Goal: Answer question/provide support

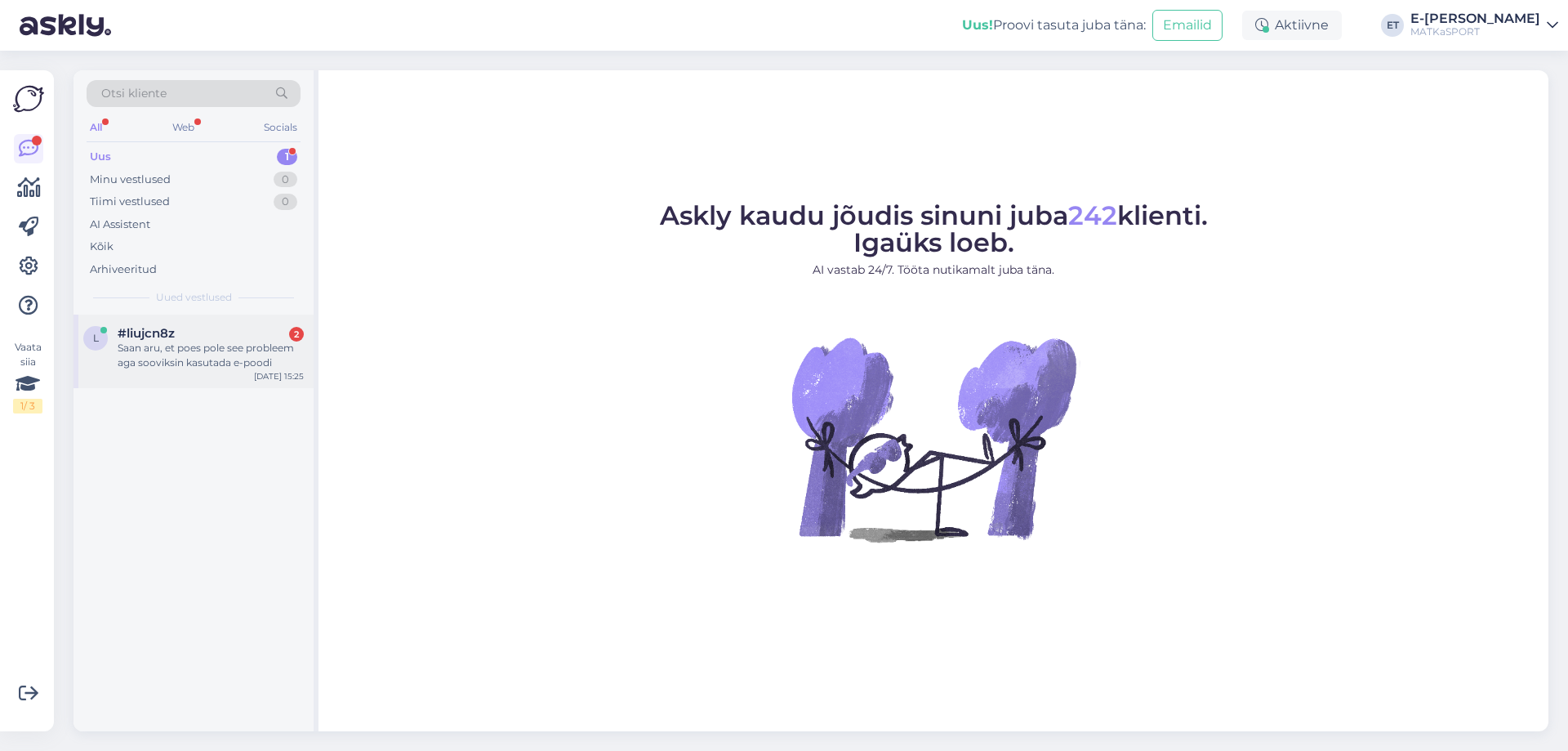
click at [221, 351] on div "Saan aru, et poes pole see probleem aga sooviksin kasutada e-poodi" at bounding box center [211, 356] width 186 height 30
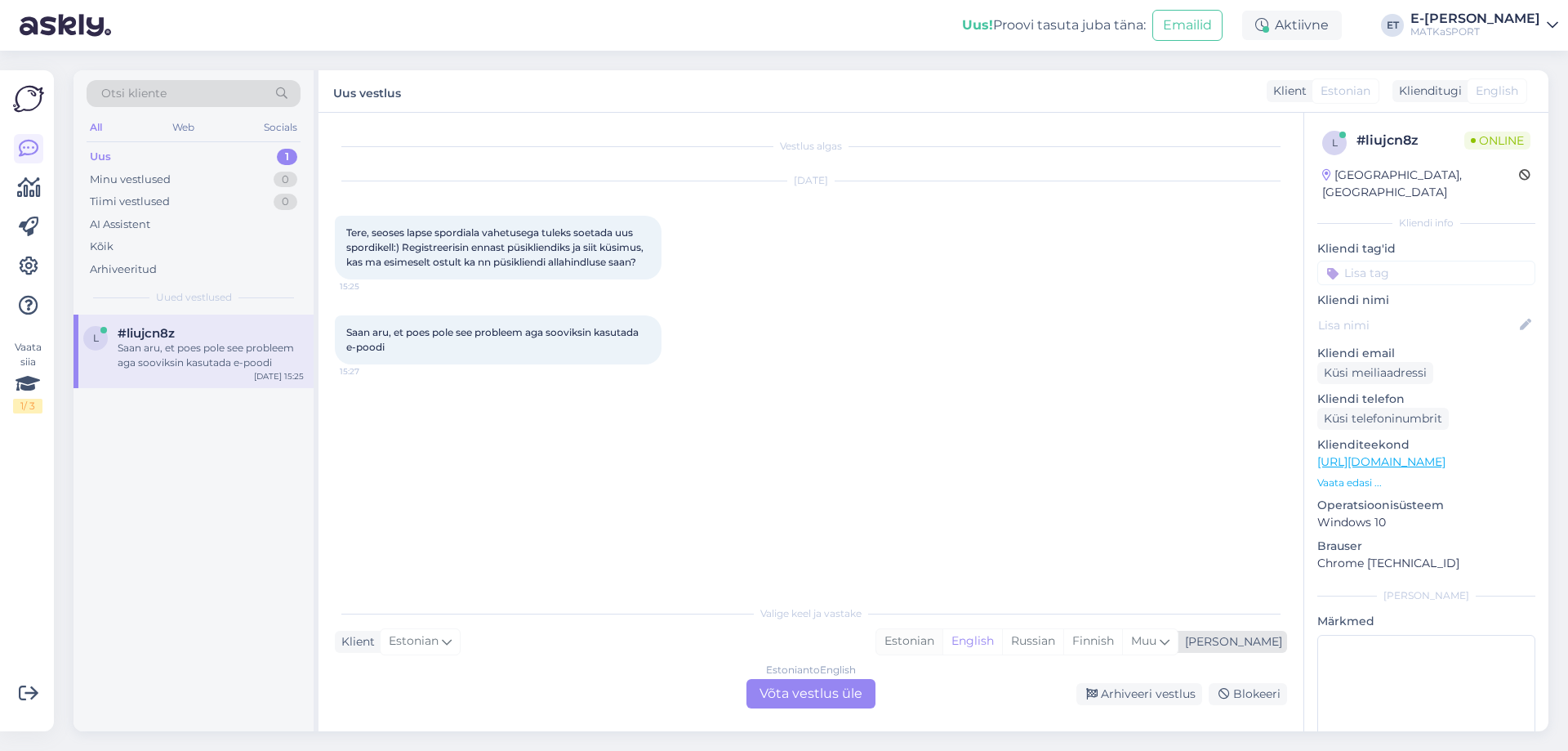
click at [942, 639] on div "Estonian" at bounding box center [908, 641] width 66 height 25
click at [832, 699] on div "Estonian to Estonian Võta vestlus üle" at bounding box center [810, 694] width 129 height 30
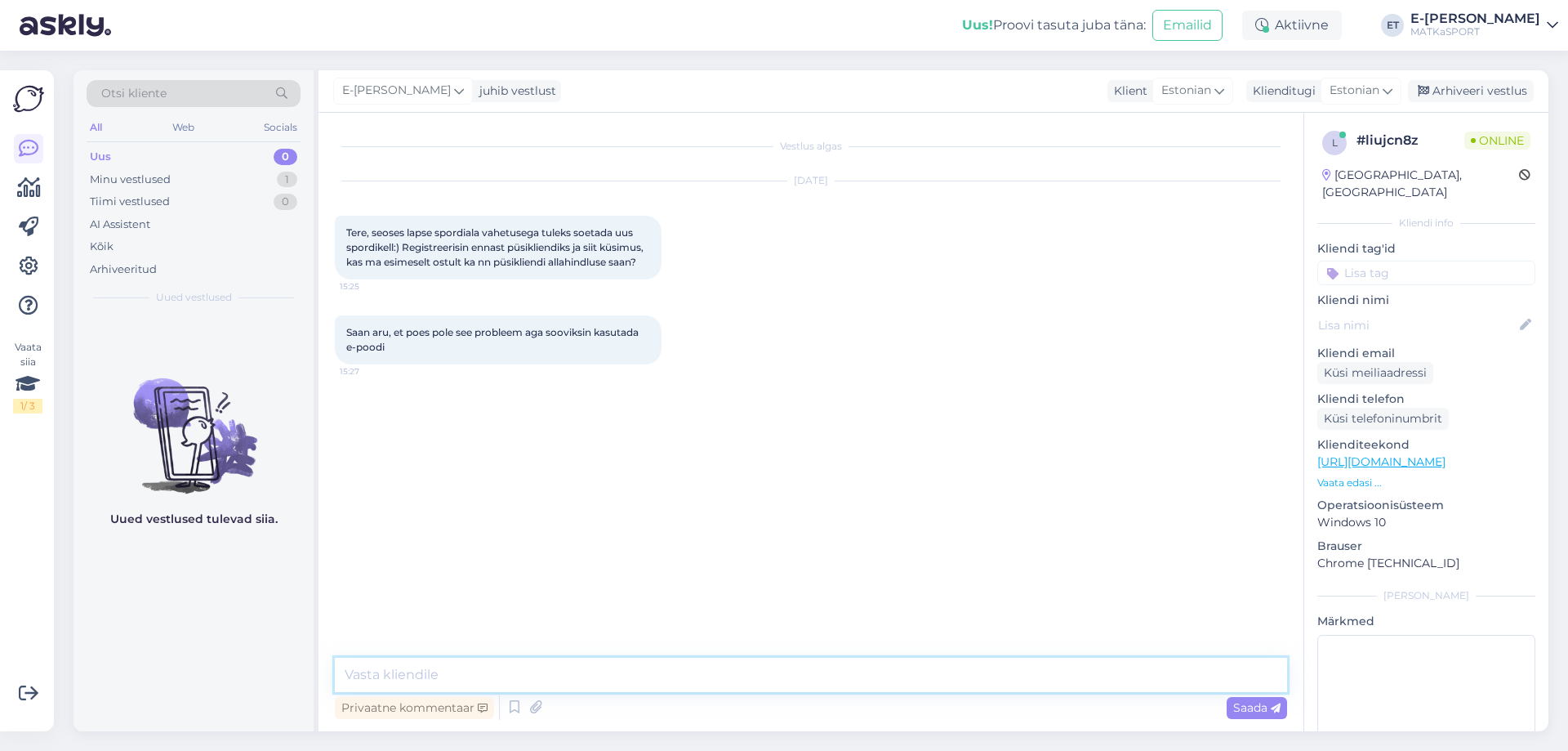
click at [526, 673] on textarea at bounding box center [810, 675] width 952 height 35
click at [520, 679] on textarea "Tere! Kui Te just registreeristite püsikliendiks, siis esimeselt ostult püsikli…" at bounding box center [810, 675] width 952 height 35
click at [533, 672] on textarea "Tere! Kui Te just registreerisitite püsikliendiks, siis esimeselt ostult püsikl…" at bounding box center [810, 675] width 952 height 35
click at [574, 679] on textarea "Tere! Kui Te just registreerisite püsikliendiks, siis esimeselt ostult püsiklie…" at bounding box center [810, 675] width 952 height 35
click at [1001, 670] on textarea "Tere! Kui Te just registreerisite püsikliendiks, siis esimeselt ostult püsiklie…" at bounding box center [810, 675] width 952 height 35
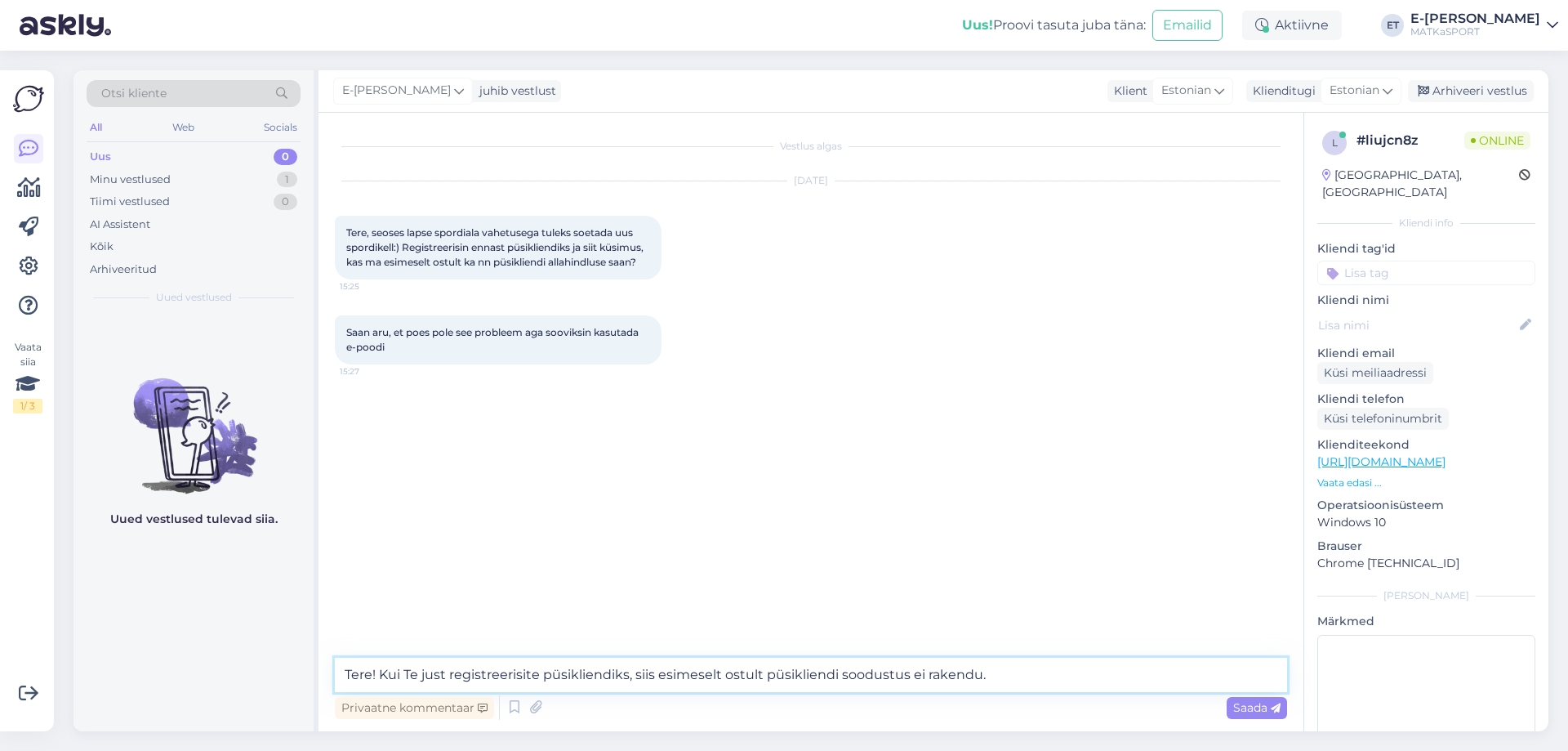
click at [979, 672] on textarea "Tere! Kui Te just registreerisite püsikliendiks, siis esimeselt ostult püsiklie…" at bounding box center [810, 675] width 952 height 35
click at [1049, 674] on textarea "Tere! Kui Te just registreerisite püsikliendiks, siis esimeselt ostult püsiklie…" at bounding box center [810, 675] width 952 height 35
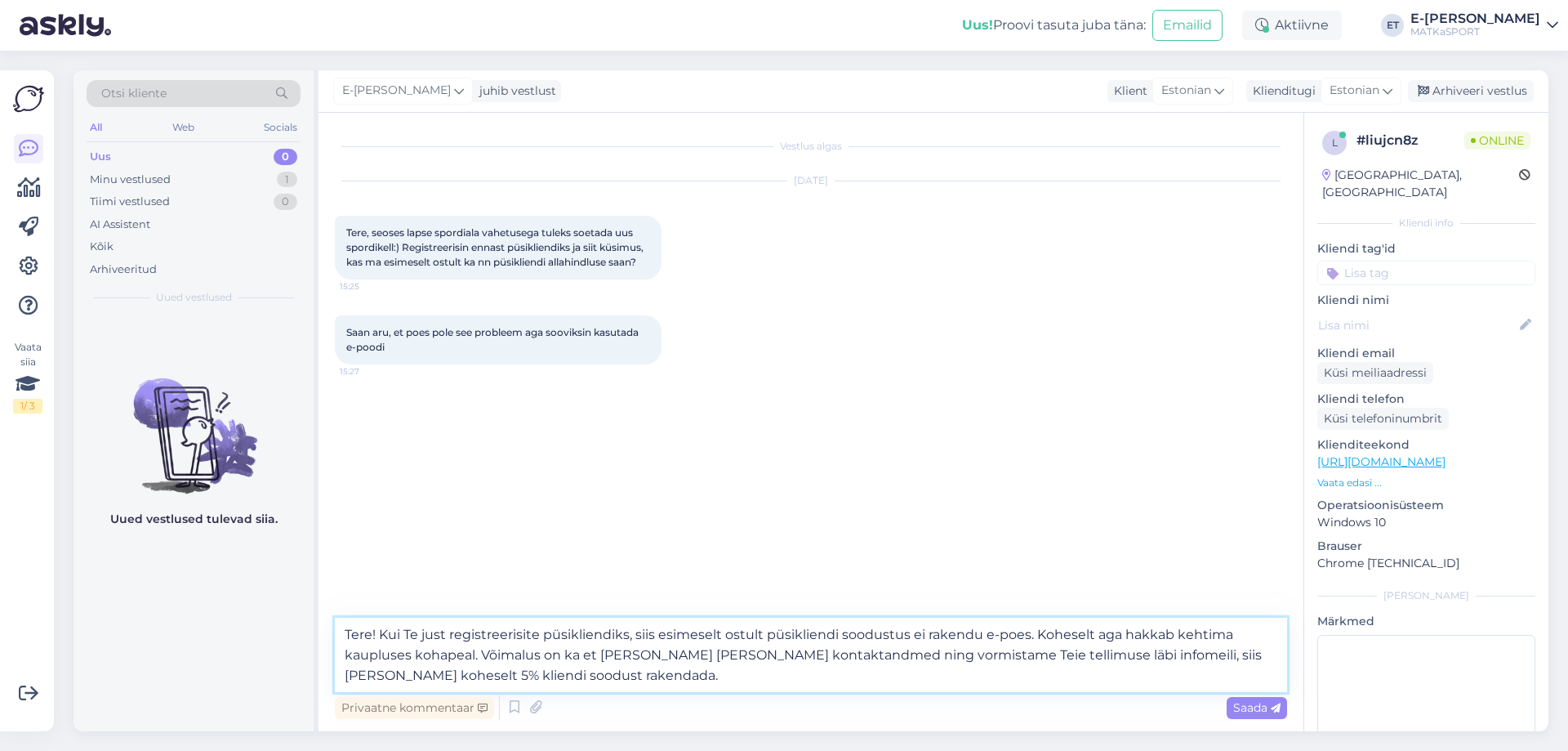
click at [523, 672] on textarea "Tere! Kui Te just registreerisite püsikliendiks, siis esimeselt ostult püsiklie…" at bounding box center [810, 654] width 952 height 74
click at [648, 672] on textarea "Tere! Kui Te just registreerisite püsikliendiks, siis esimeselt ostult püsiklie…" at bounding box center [810, 654] width 952 height 74
click at [907, 636] on textarea "Tere! Kui Te just registreerisite püsikliendiks, siis esimeselt ostult püsiklie…" at bounding box center [810, 654] width 952 height 74
click at [1075, 633] on textarea "Tere! Kui Te just registreerisite püsikliendiks, siis esimeselt ostult püsiklie…" at bounding box center [810, 654] width 952 height 74
type textarea "Tere! Kui Te just registreerisite püsikliendiks, siis esimeselt ostult püsiklie…"
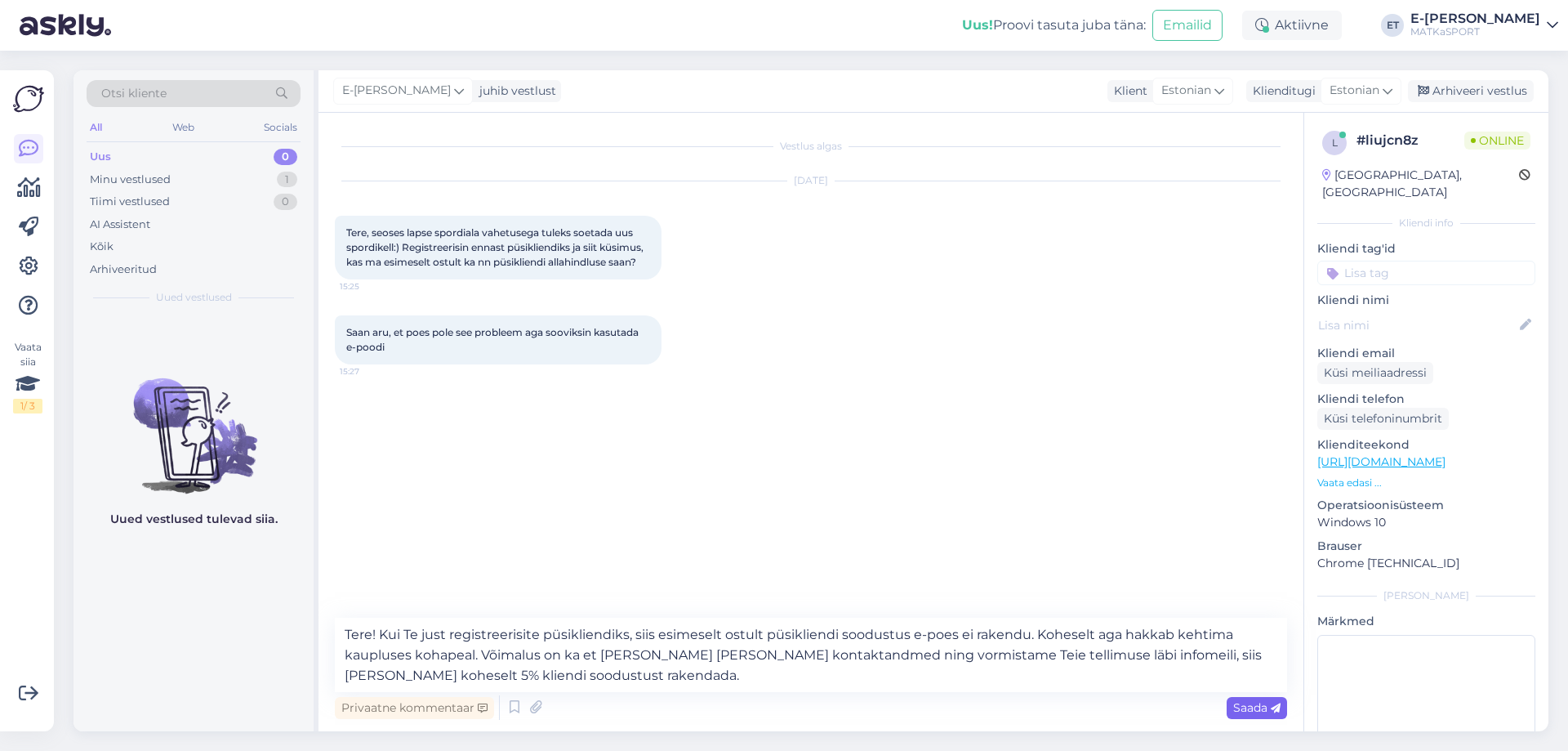
click at [1262, 709] on span "Saada" at bounding box center [1257, 706] width 48 height 15
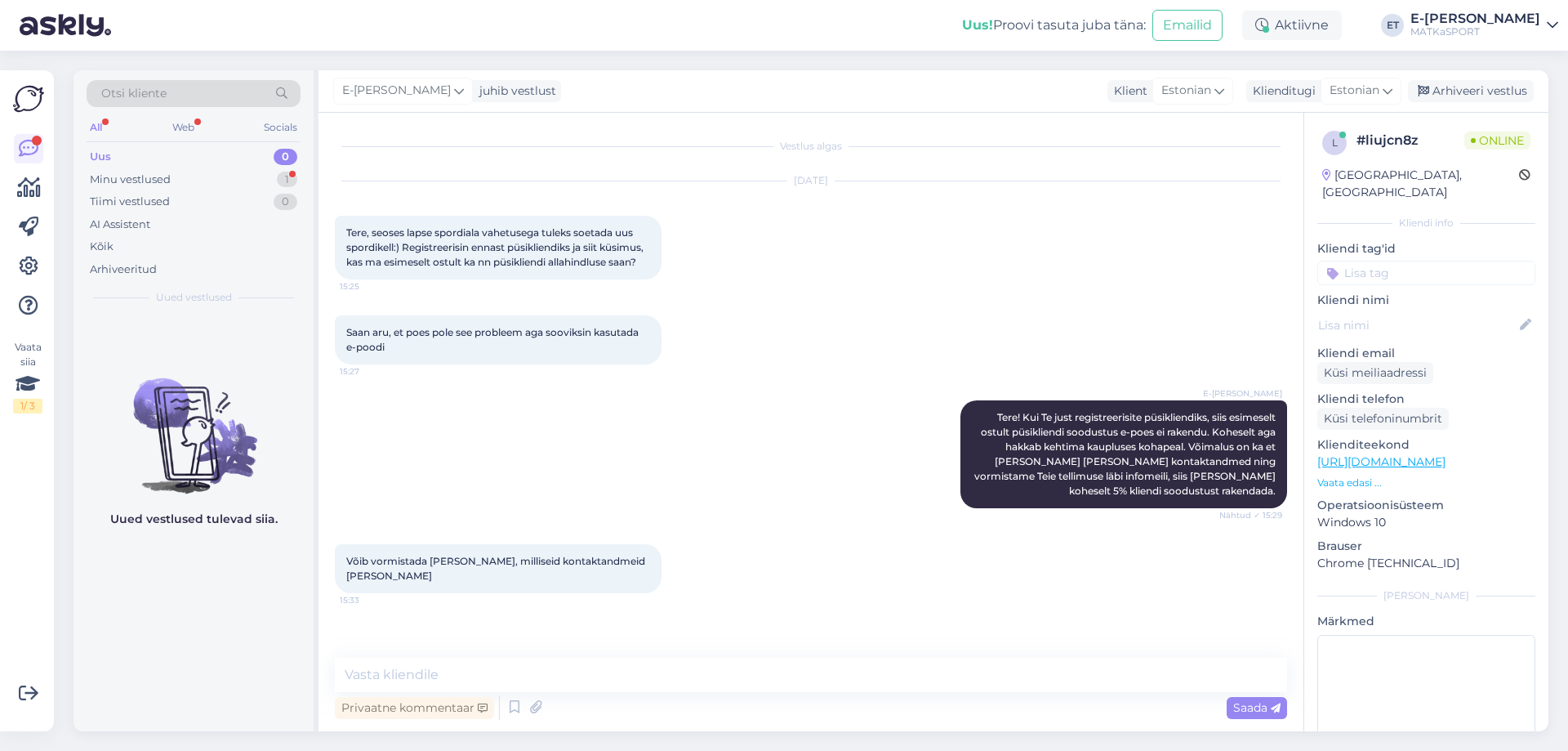
click at [360, 692] on div "Privaatne kommentaar Saada" at bounding box center [810, 706] width 952 height 31
click at [365, 689] on textarea at bounding box center [810, 675] width 952 height 35
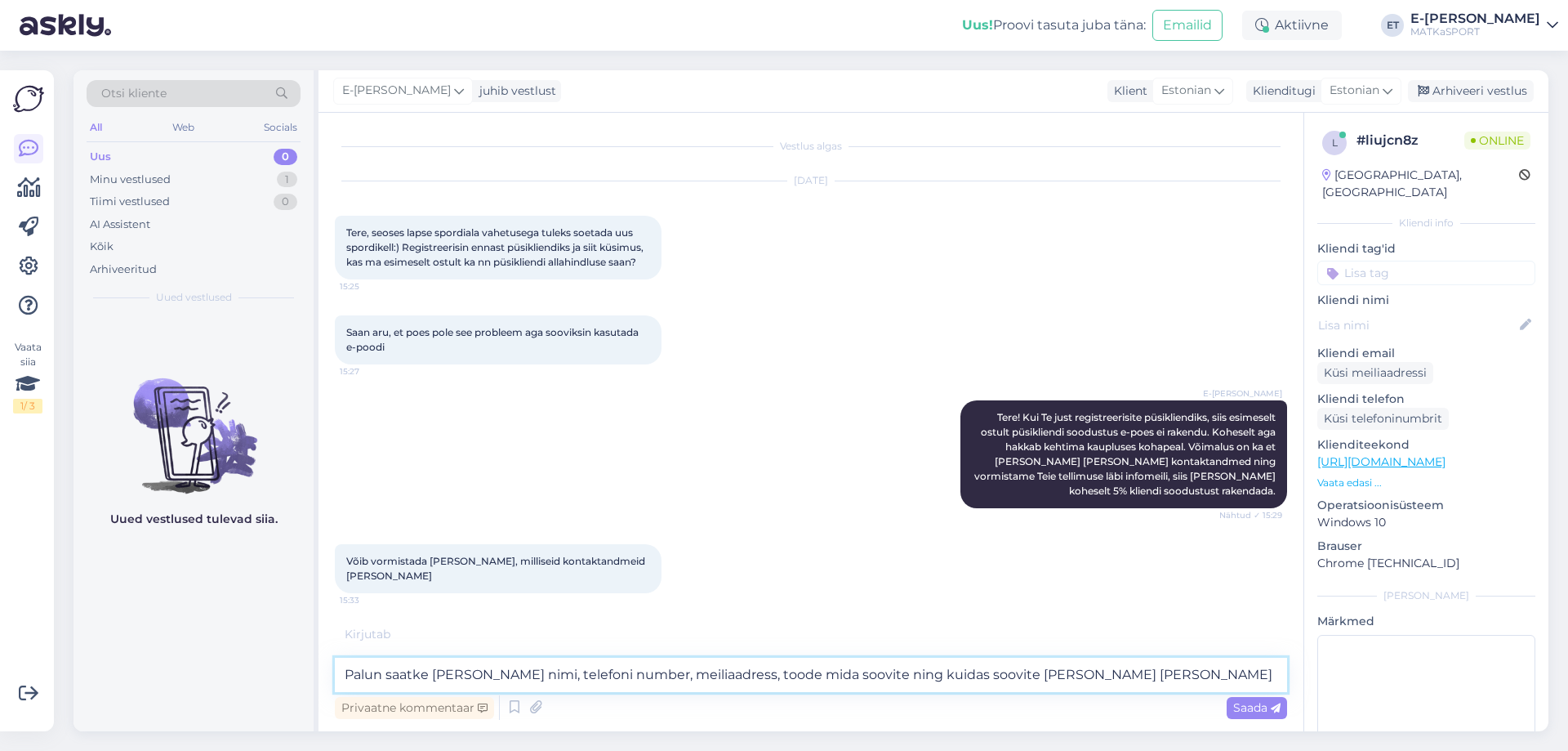
type textarea "Palun saatke [PERSON_NAME] nimi, telefoni number, meiliaadress, toode mida soov…"
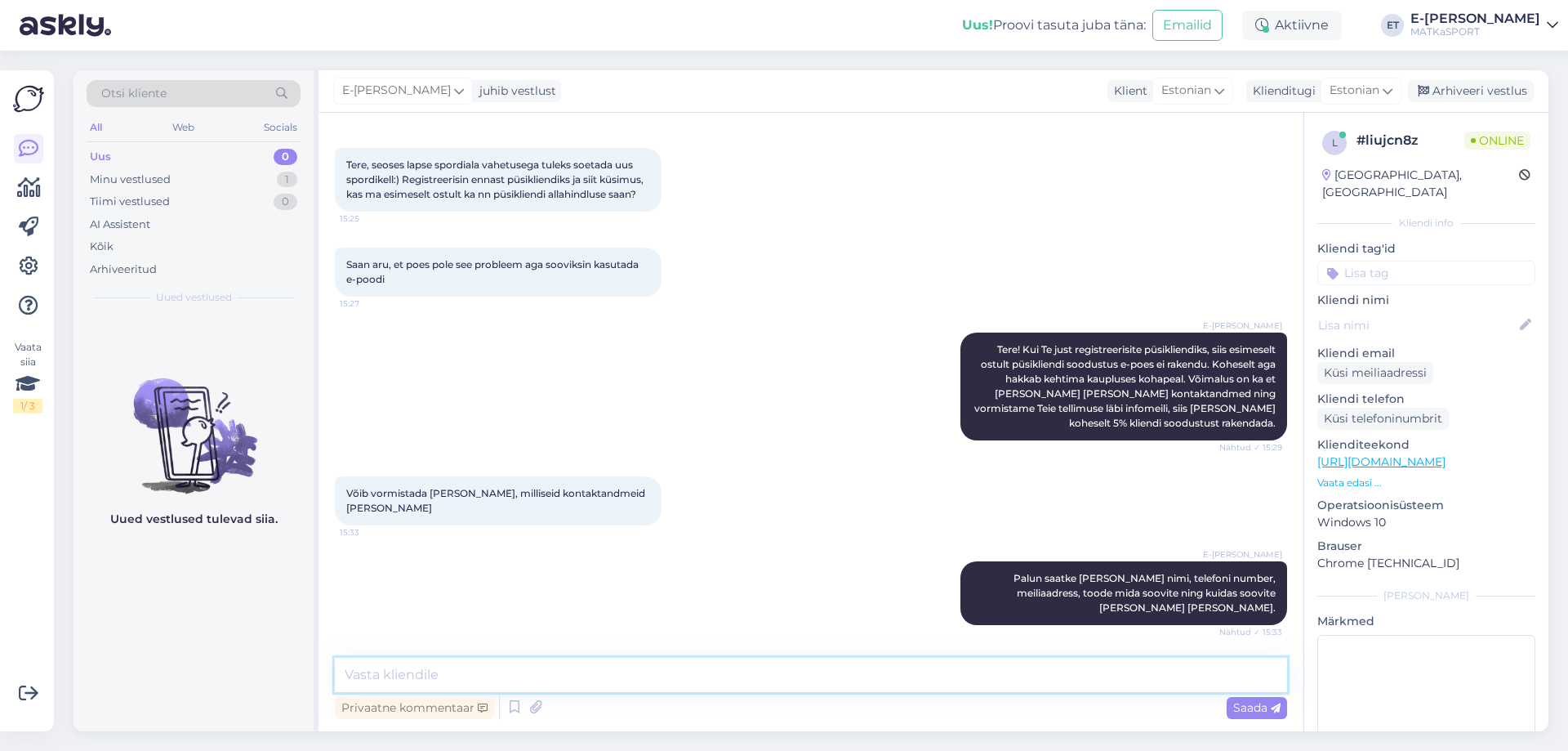
scroll to position [167, 0]
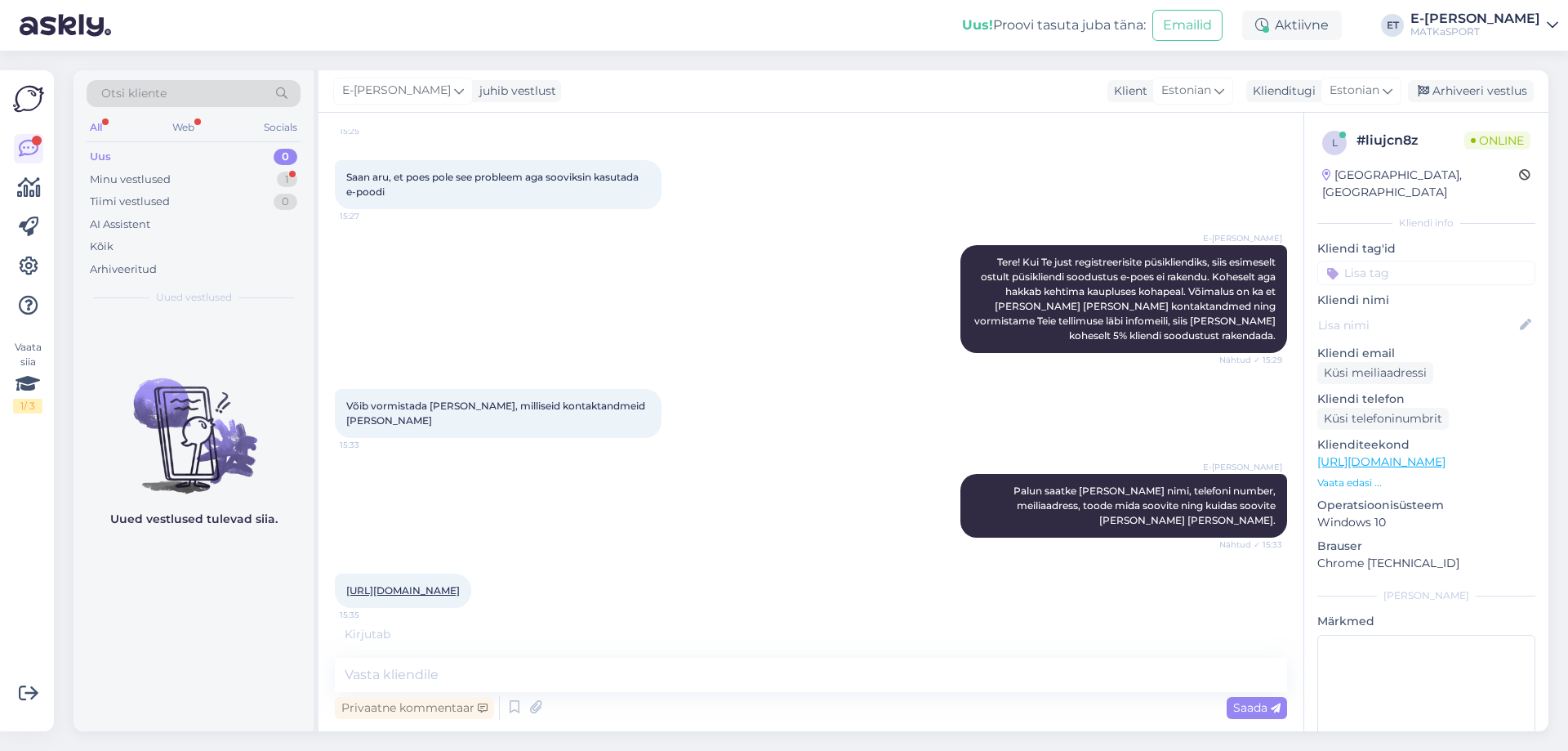
click at [460, 584] on link "[URL][DOMAIN_NAME]" at bounding box center [402, 590] width 114 height 12
click at [478, 681] on textarea at bounding box center [810, 675] width 952 height 35
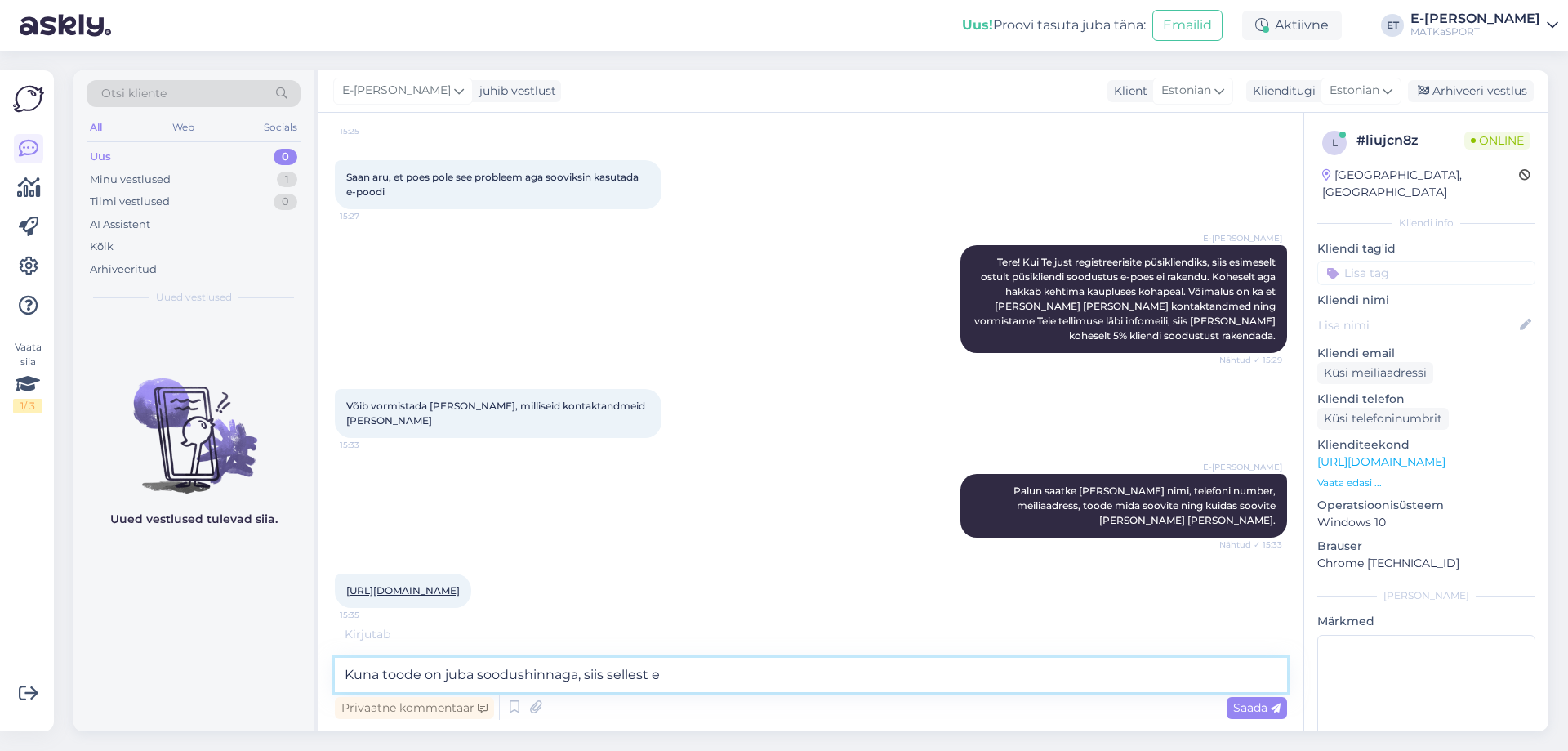
scroll to position [253, 0]
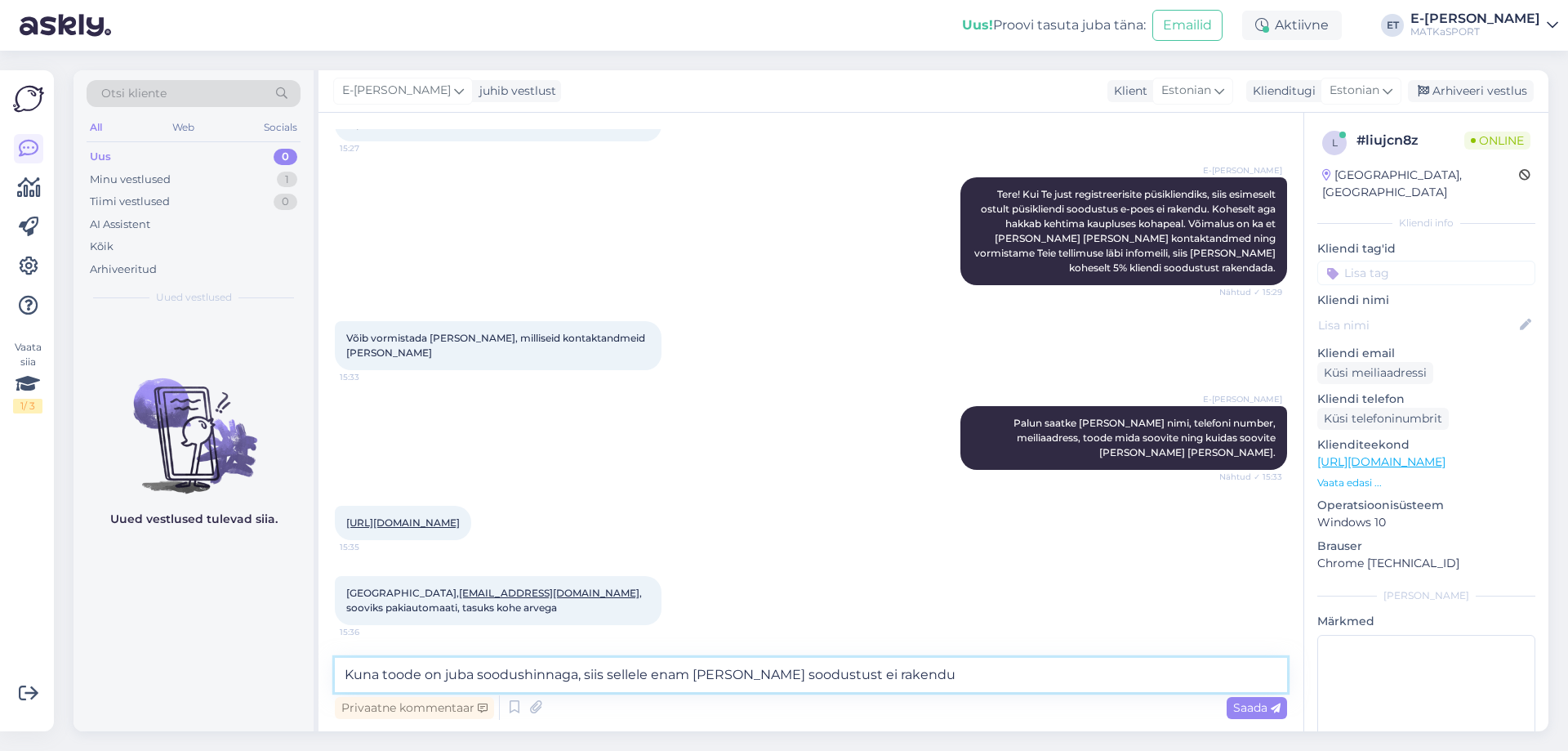
type textarea "Kuna toode on juba soodushinnaga, siis sellele enam [PERSON_NAME] soodustust ei…"
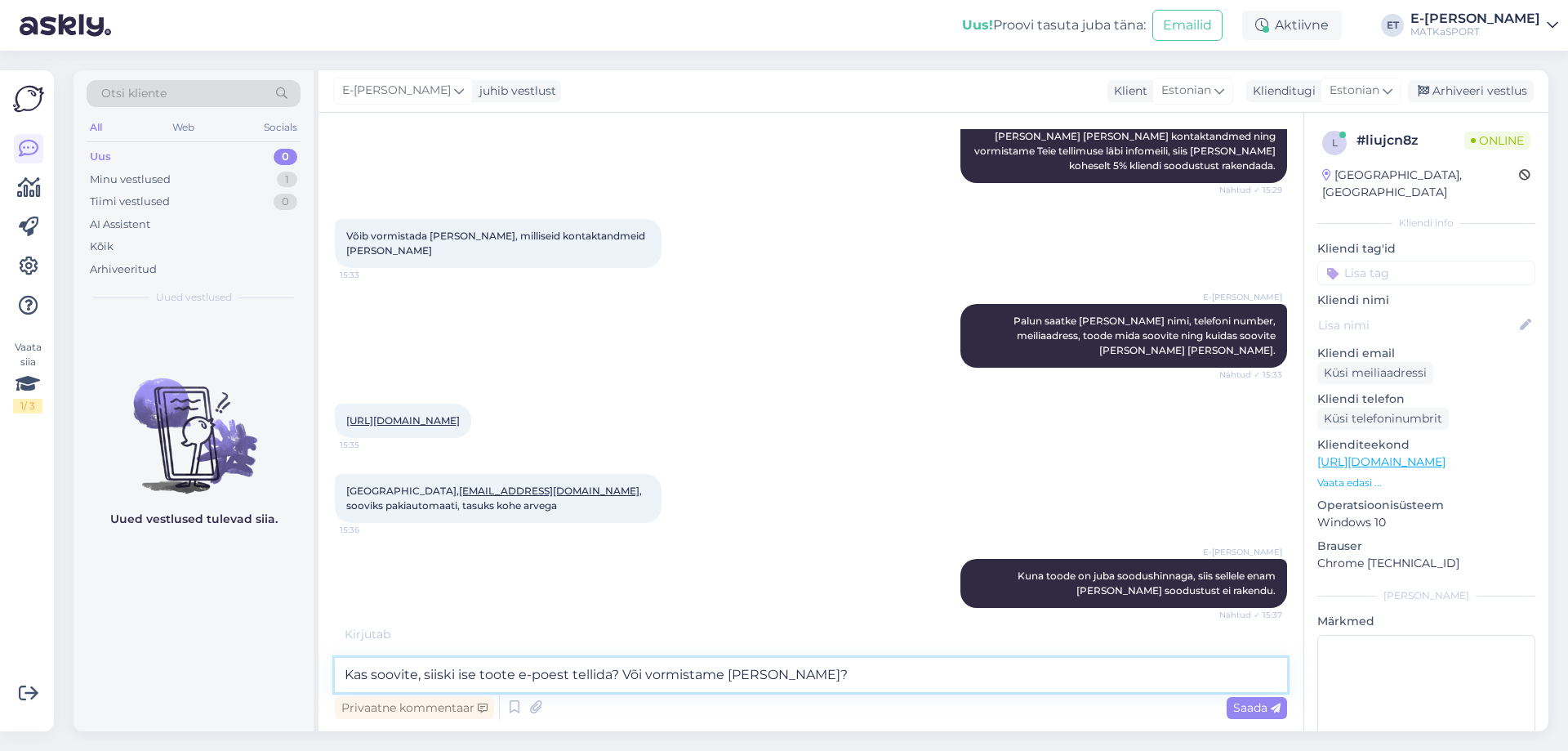
scroll to position [407, 0]
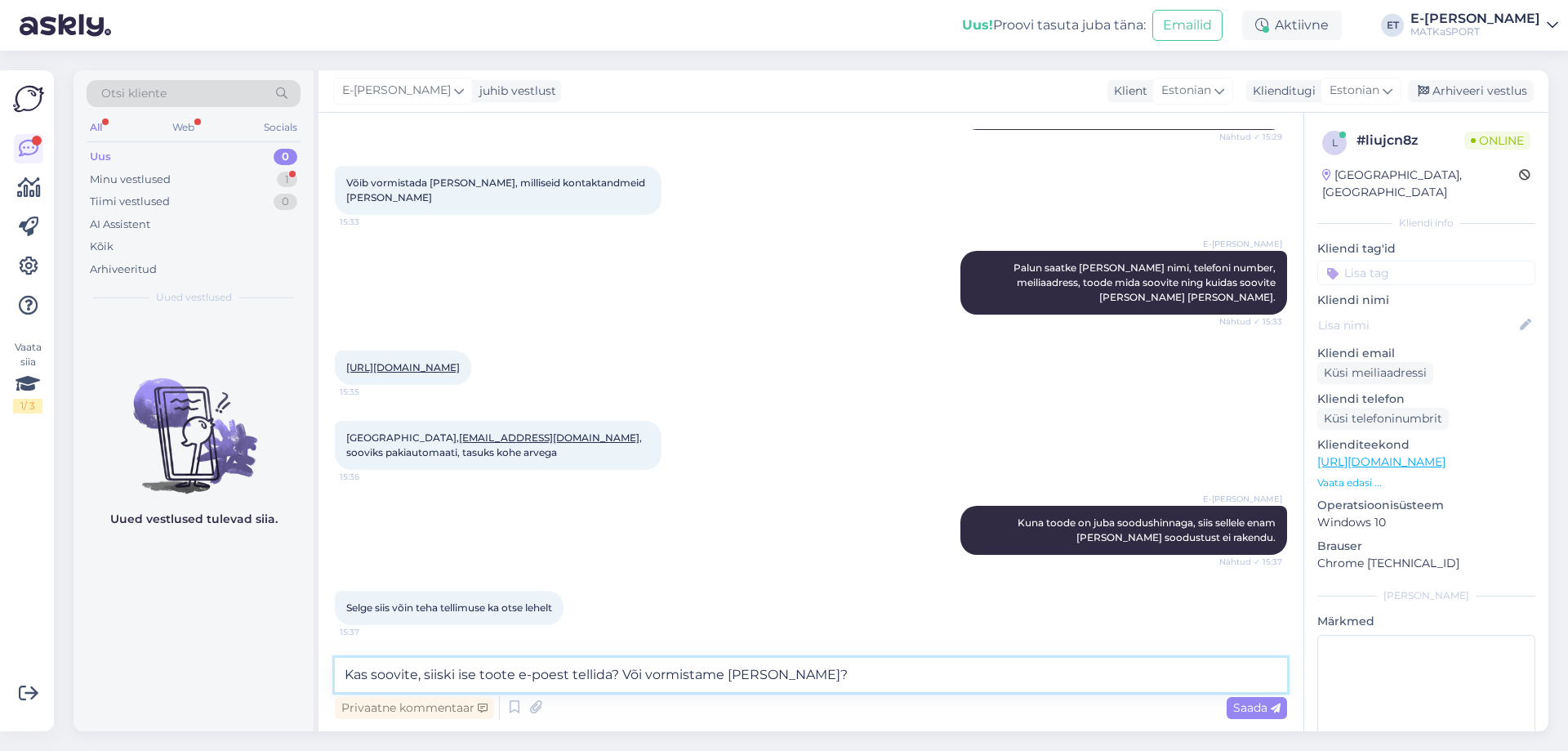
drag, startPoint x: 852, startPoint y: 673, endPoint x: 309, endPoint y: 658, distance: 543.2
click at [309, 658] on div "Otsi kliente All Web Socials Uus 0 Minu vestlused 1 Tiimi vestlused 0 AI Assist…" at bounding box center [810, 400] width 1475 height 661
type textarea "S"
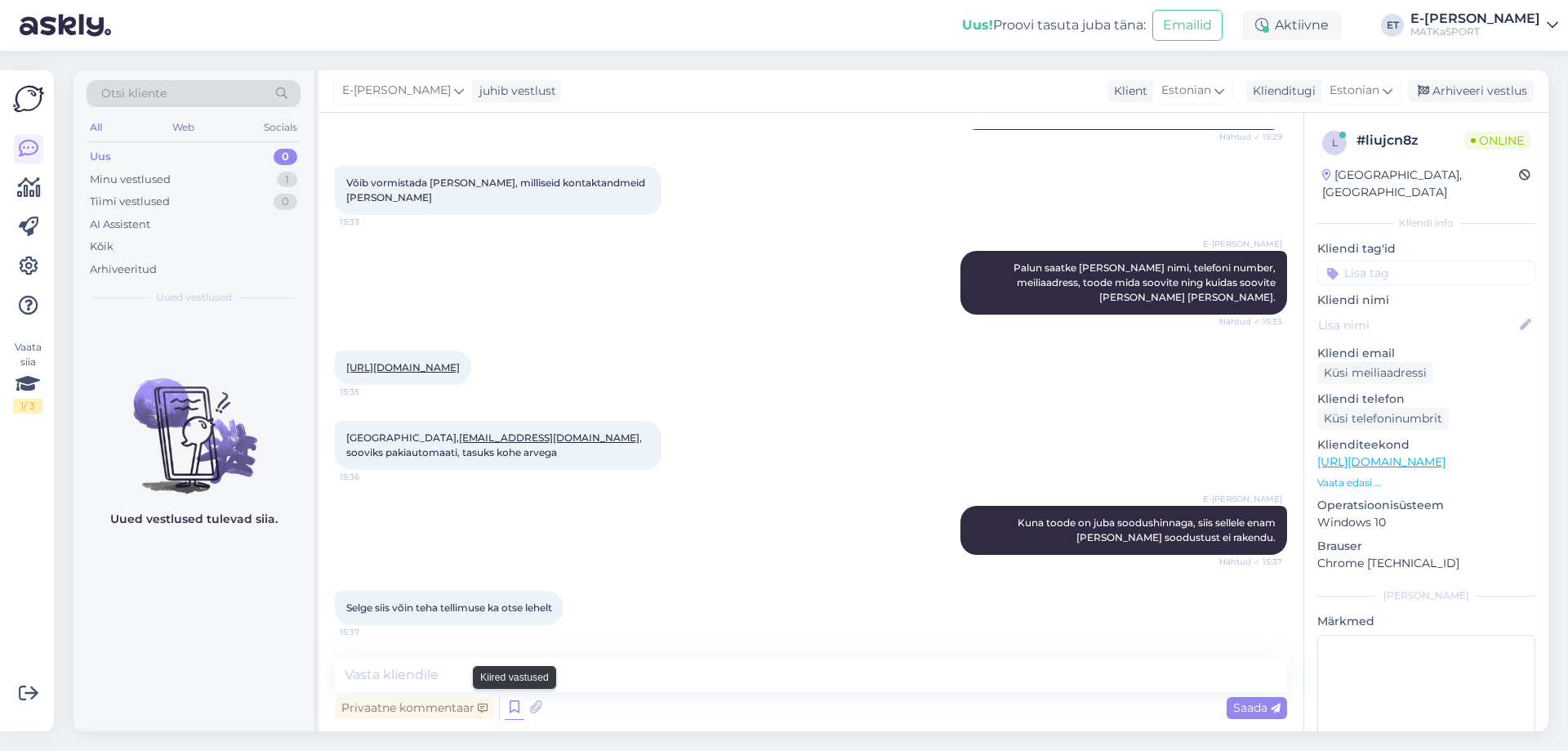
click at [520, 706] on icon at bounding box center [514, 706] width 20 height 25
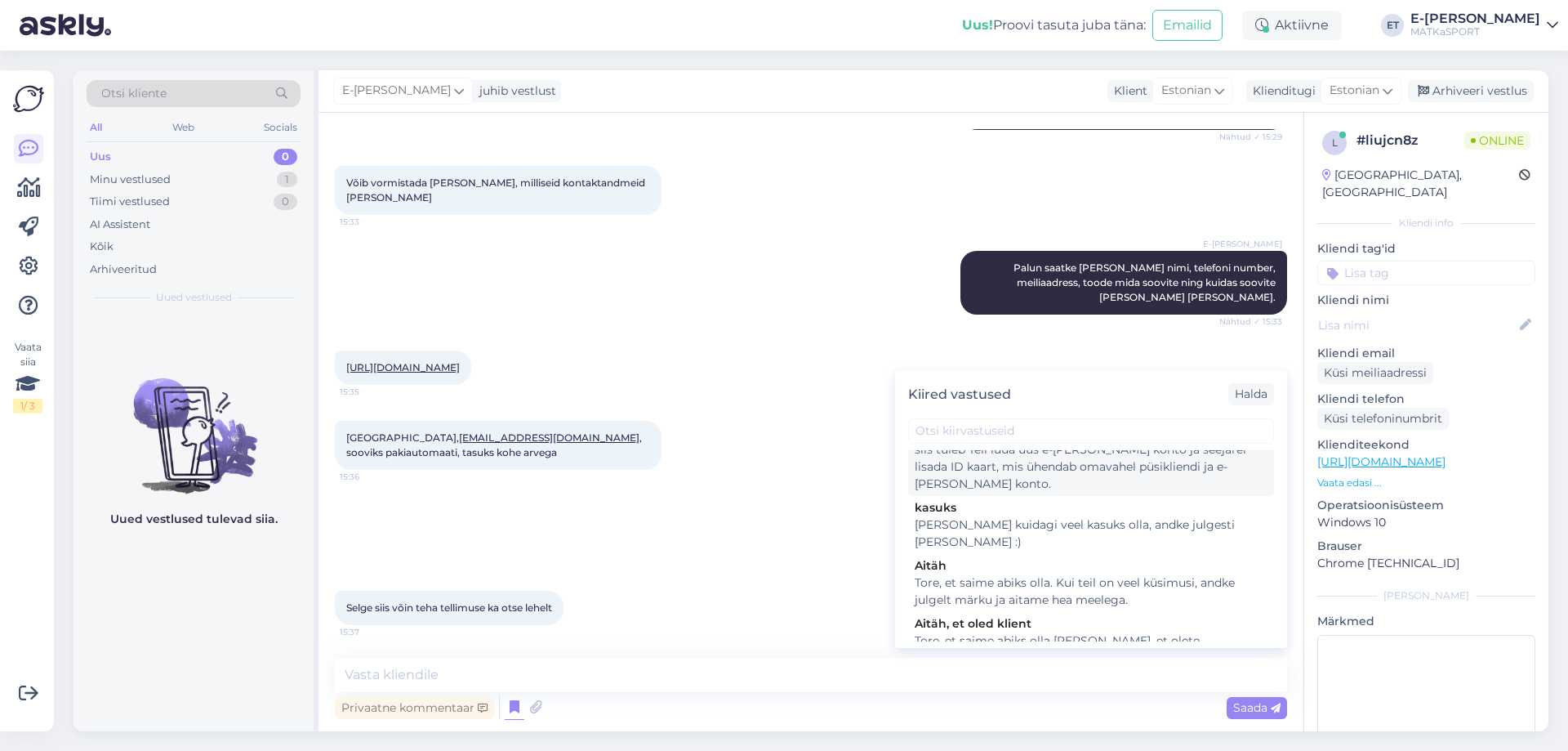
scroll to position [81, 0]
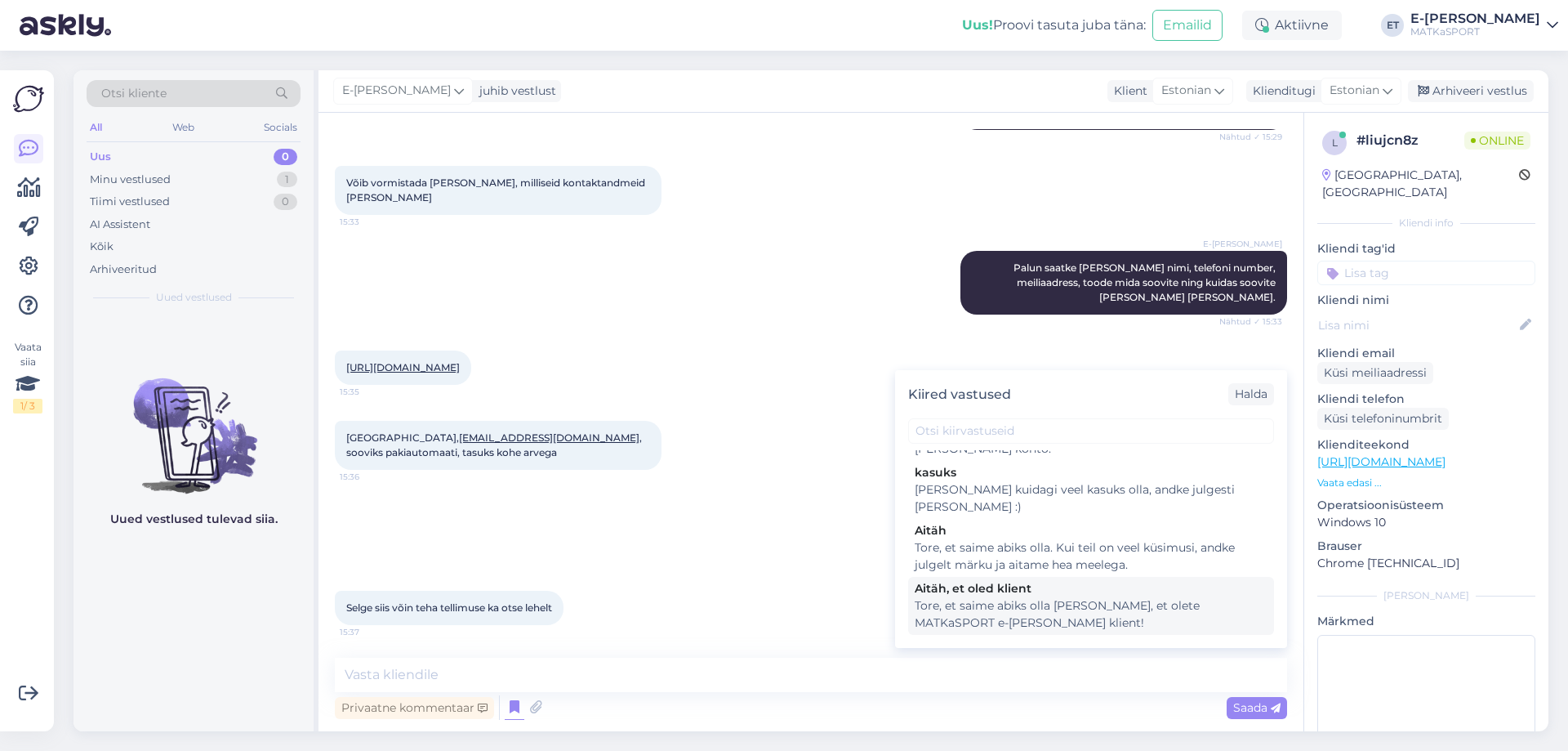
click at [941, 597] on div "Tore, et saime abiks olla [PERSON_NAME], et olete MATKaSPORT e-[PERSON_NAME] kl…" at bounding box center [1091, 614] width 353 height 35
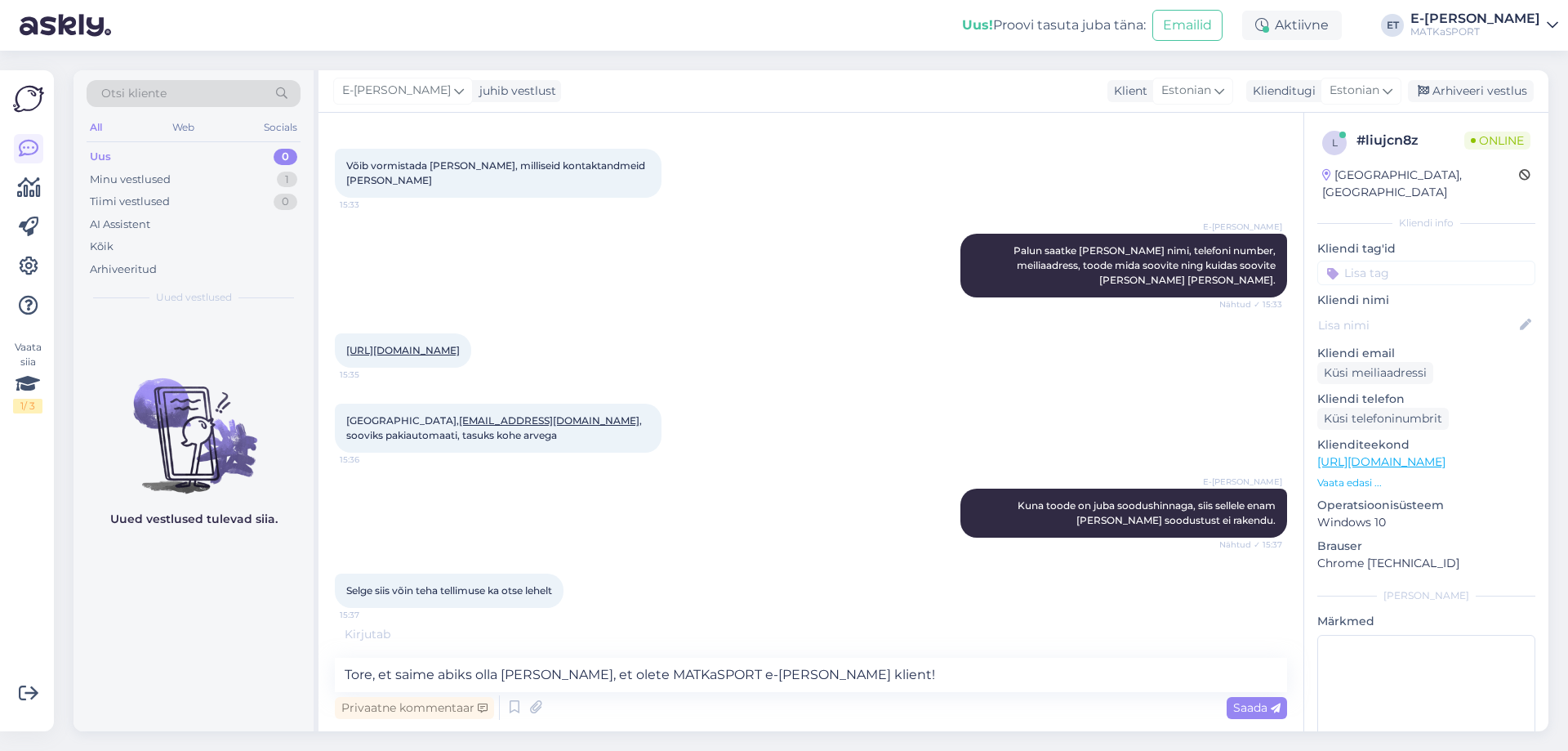
scroll to position [478, 0]
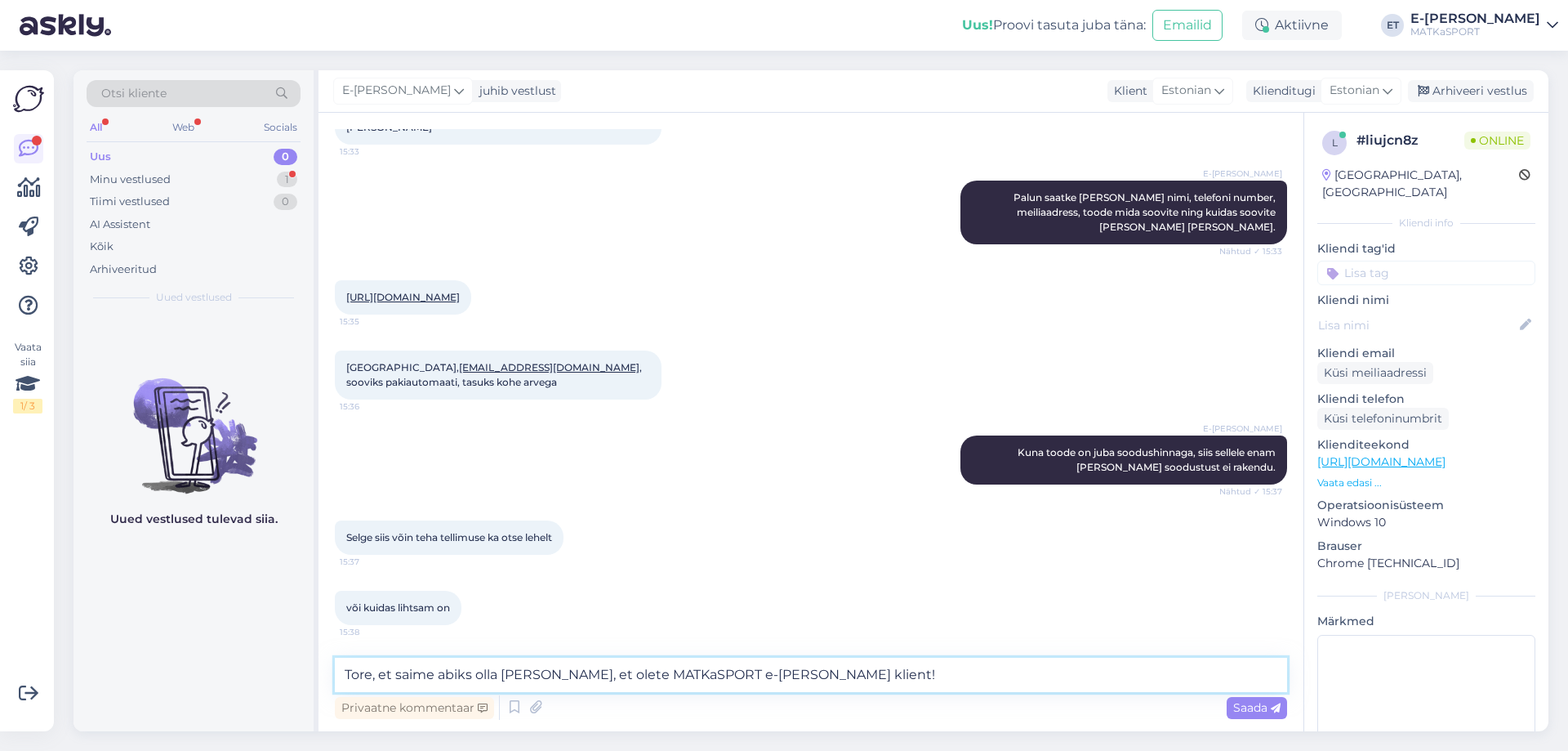
drag, startPoint x: 801, startPoint y: 670, endPoint x: 304, endPoint y: 644, distance: 497.7
click at [305, 641] on div "Otsi kliente All Web Socials Uus 0 Minu vestlused 1 Tiimi vestlused 0 AI Assist…" at bounding box center [810, 400] width 1475 height 661
drag, startPoint x: 581, startPoint y: 670, endPoint x: 550, endPoint y: 674, distance: 31.3
click at [550, 674] on textarea "Lihtsam on e-poest otse tellida. Nii jõuab [PERSON_NAME] meieni" at bounding box center [810, 675] width 952 height 35
click at [397, 676] on textarea "Lihtsam on e-poest otse tellida." at bounding box center [810, 675] width 952 height 35
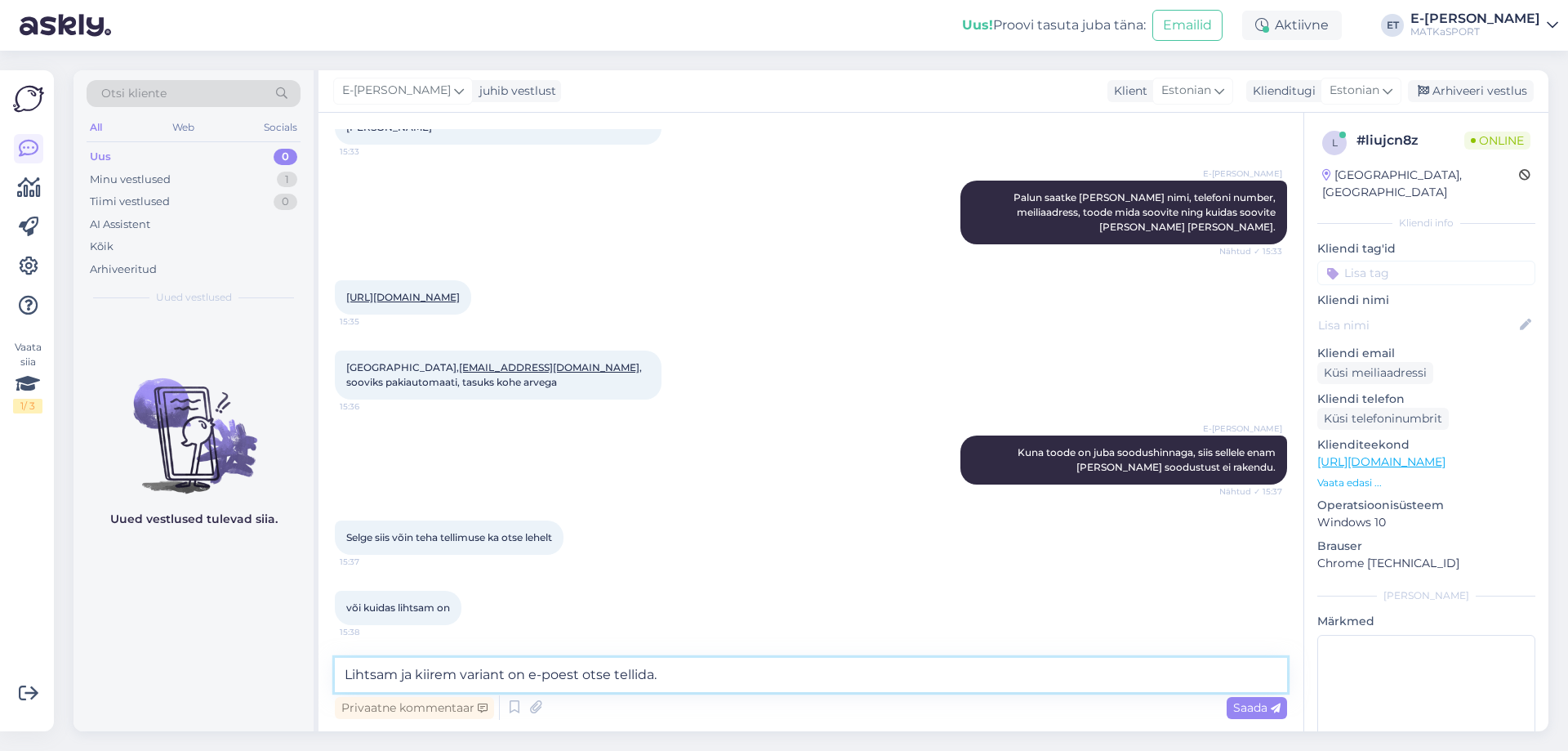
click at [685, 671] on textarea "Lihtsam ja kiirem variant on e-poest otse tellida." at bounding box center [810, 675] width 952 height 35
type textarea "Lihtsam ja kiirem variant on e-poest otse tellida."
click at [1261, 704] on span "Saada" at bounding box center [1257, 706] width 48 height 15
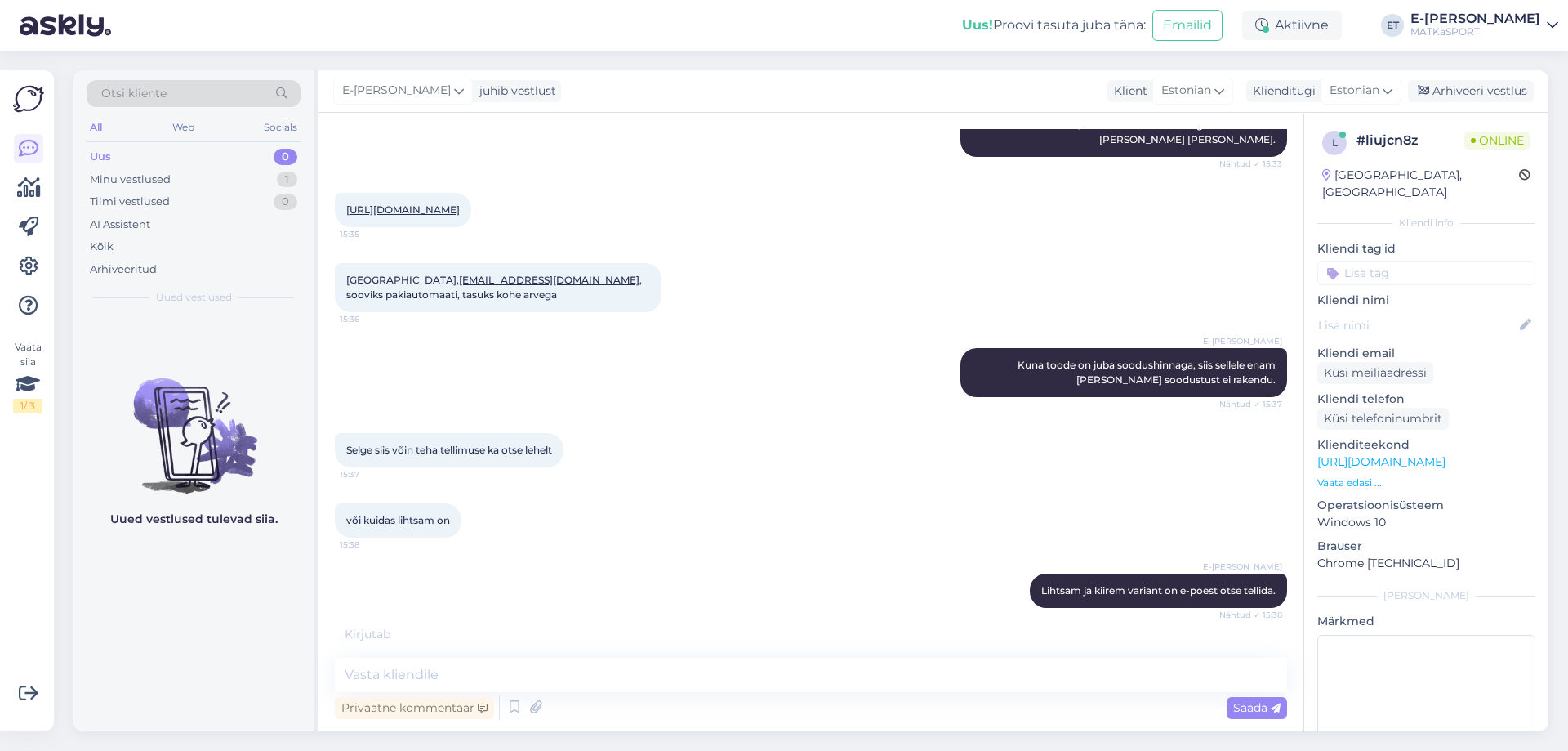
scroll to position [618, 0]
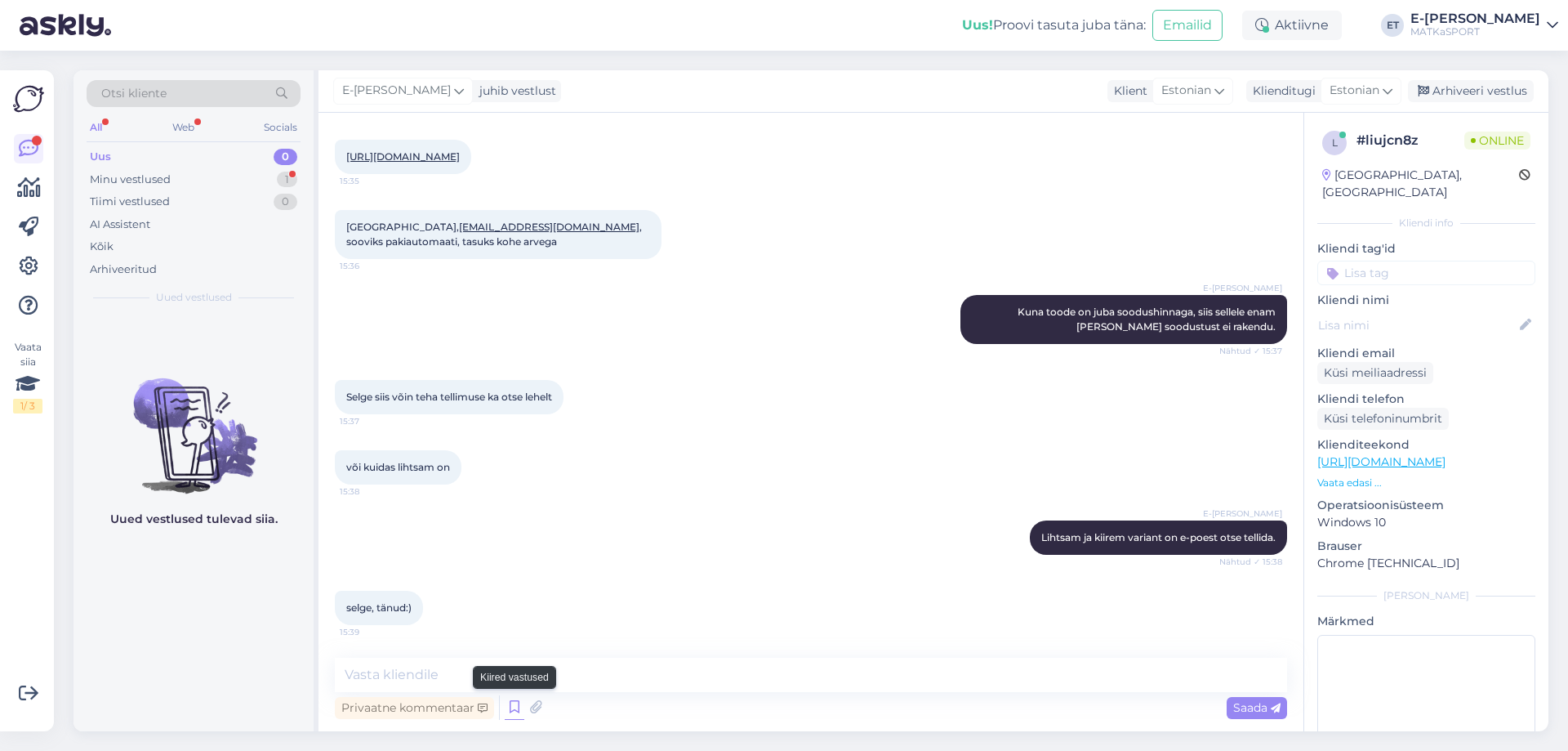
click at [515, 713] on icon at bounding box center [514, 706] width 20 height 25
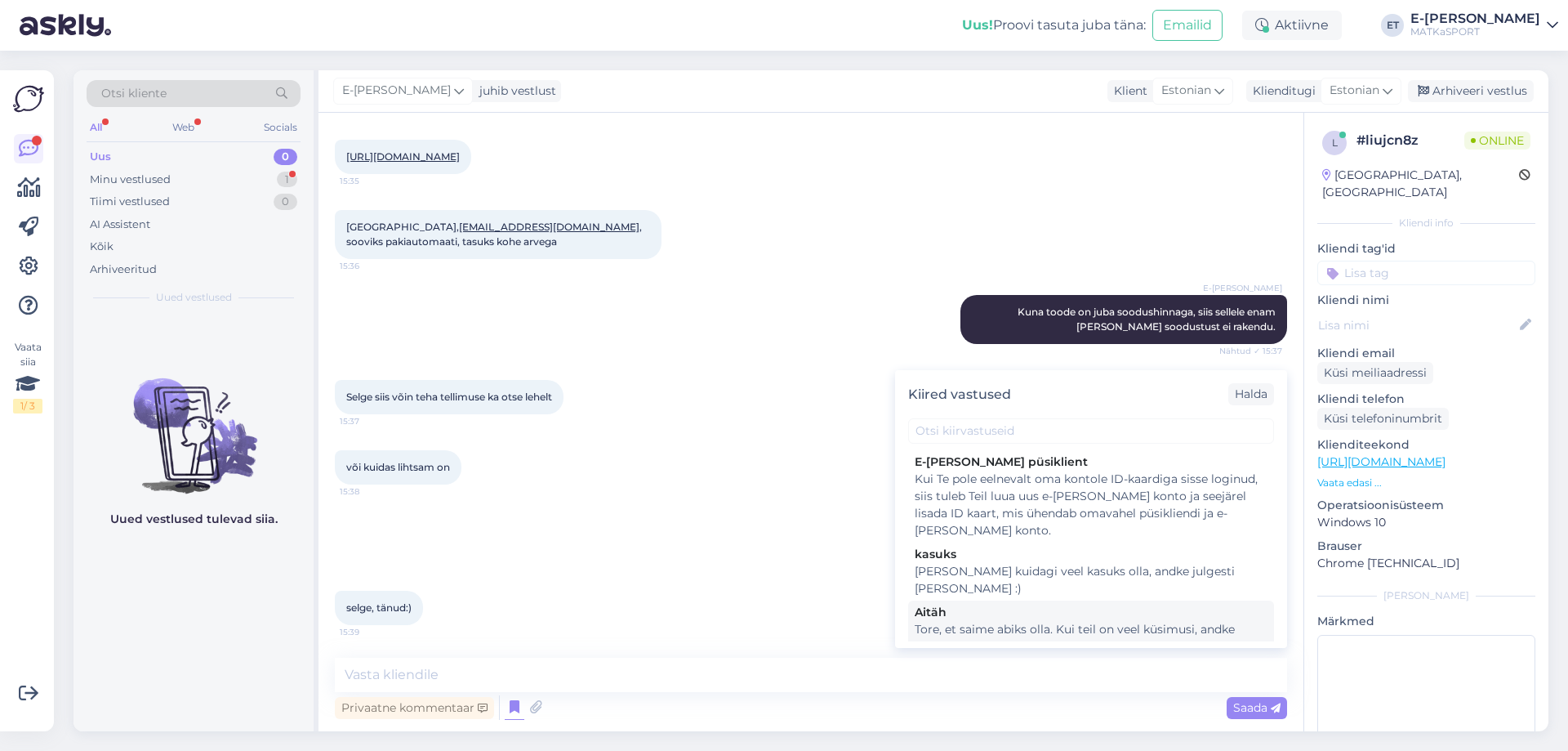
click at [1040, 620] on div "Tore, et saime abiks olla. Kui teil on veel küsimusi, andke julgelt märku ja ai…" at bounding box center [1091, 637] width 353 height 35
type textarea "Tore, et saime abiks olla. Kui teil on veel küsimusi, andke julgelt märku ja ai…"
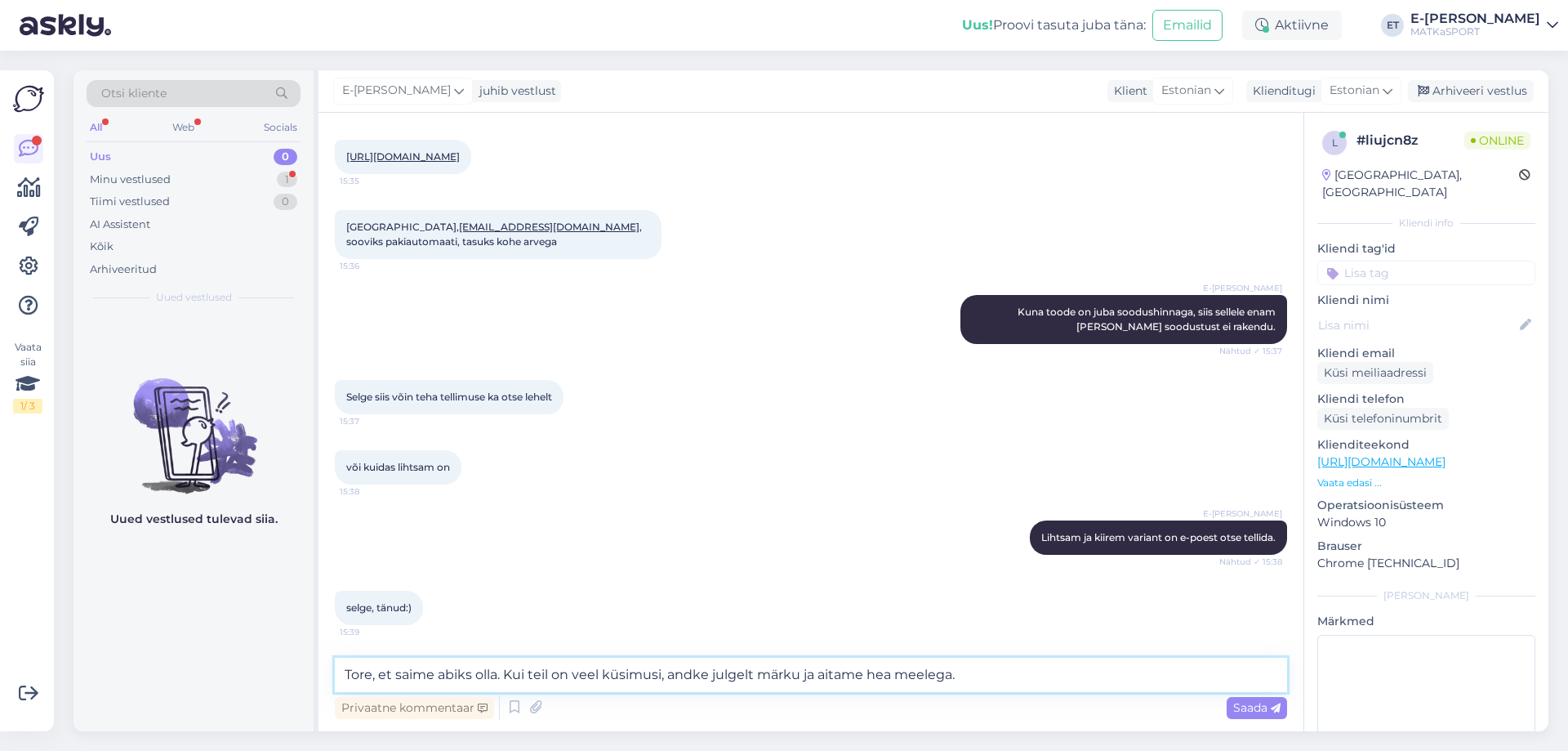
drag, startPoint x: 977, startPoint y: 672, endPoint x: 259, endPoint y: 686, distance: 718.1
click at [260, 686] on div "Otsi kliente All Web Socials Uus 0 Minu vestlused 1 Tiimi vestlused 0 AI Assist…" at bounding box center [810, 400] width 1475 height 661
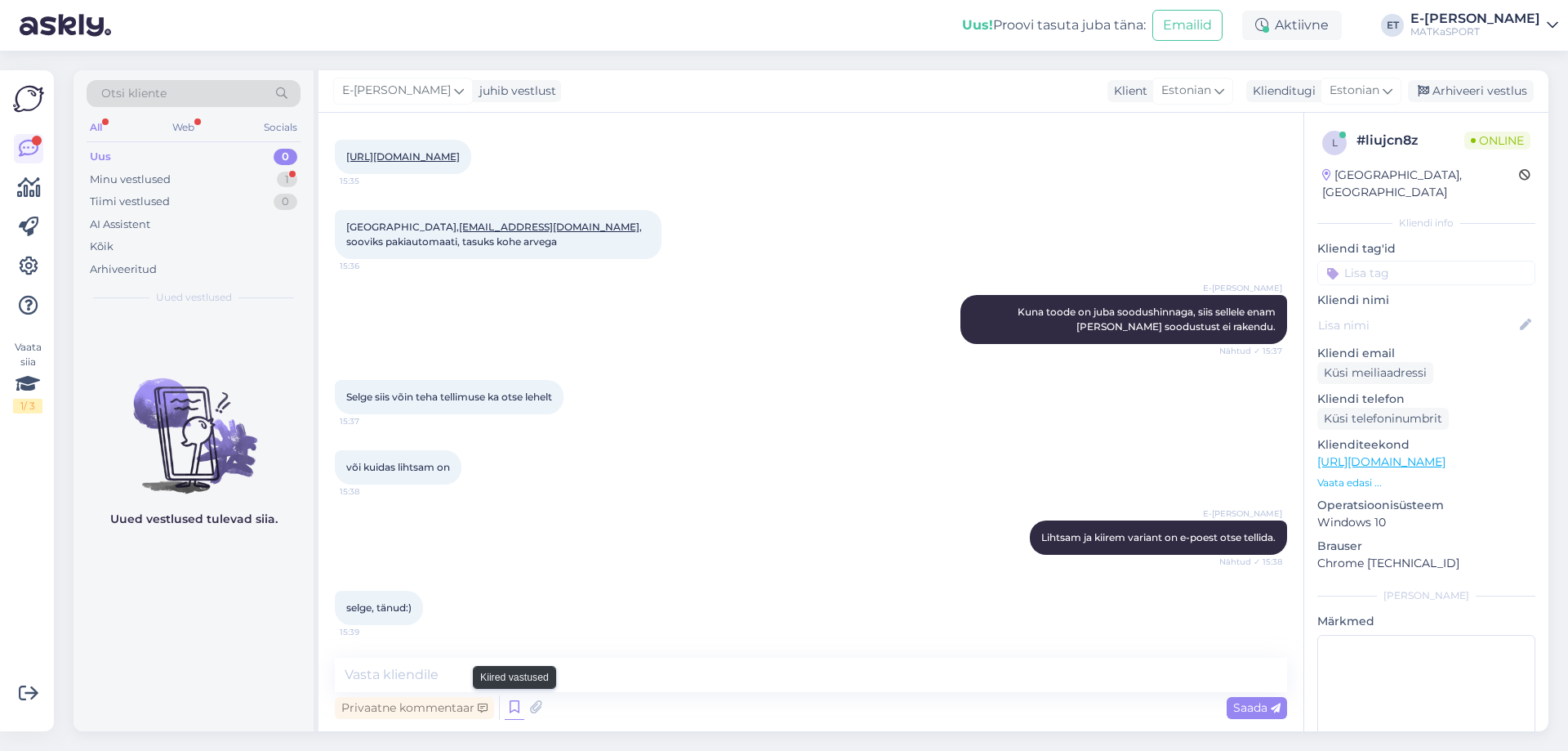
click at [509, 704] on icon at bounding box center [514, 706] width 20 height 25
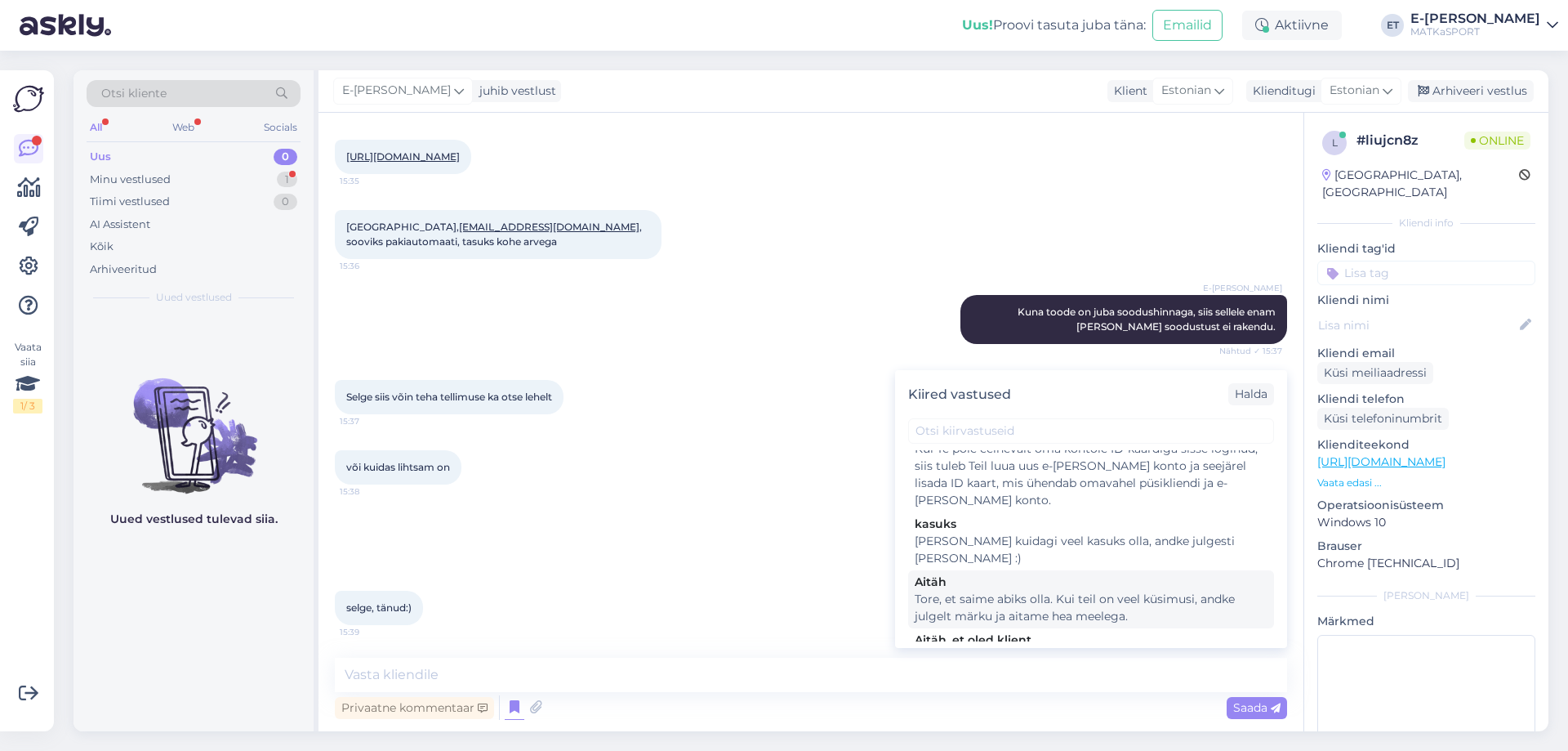
scroll to position [81, 0]
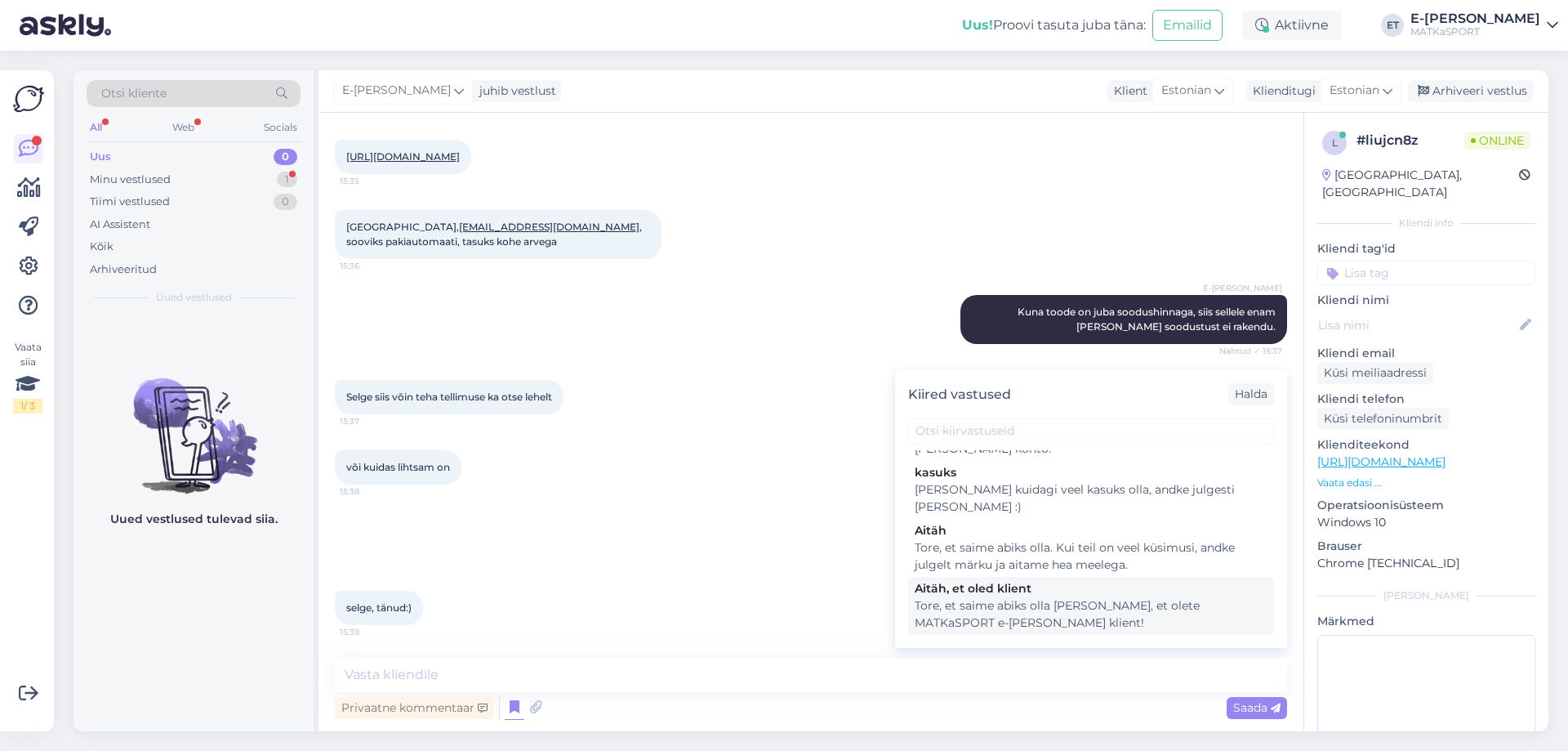
click at [1046, 597] on div "Tore, et saime abiks olla [PERSON_NAME], et olete MATKaSPORT e-[PERSON_NAME] kl…" at bounding box center [1091, 614] width 353 height 35
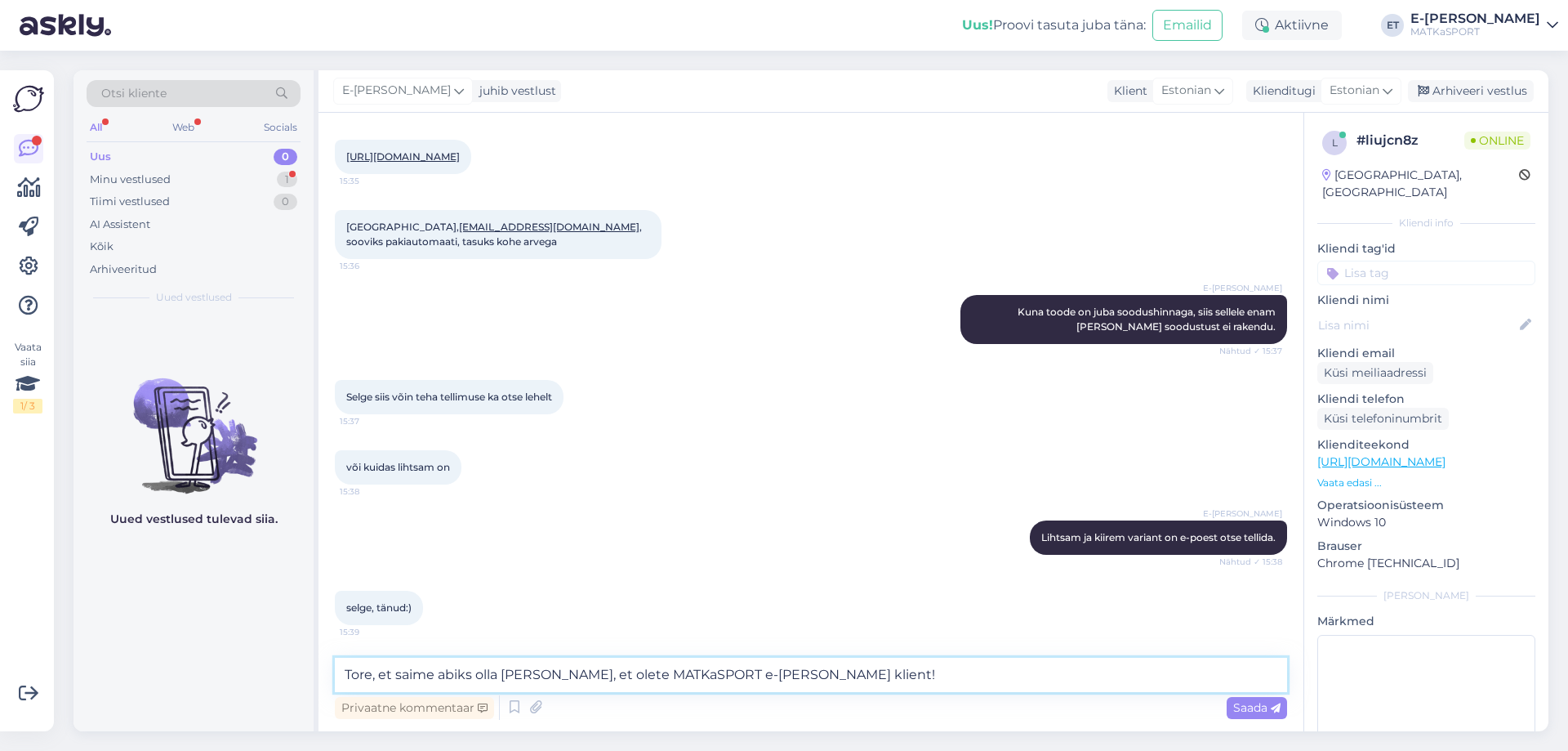
click at [855, 680] on textarea "Tore, et saime abiks olla [PERSON_NAME], et olete MATKaSPORT e-[PERSON_NAME] kl…" at bounding box center [810, 675] width 952 height 35
type textarea "Tore, et saime abiks olla [PERSON_NAME], et olete MATKaSPORT e-[PERSON_NAME] kl…"
click at [1265, 714] on div "Saada" at bounding box center [1256, 707] width 60 height 22
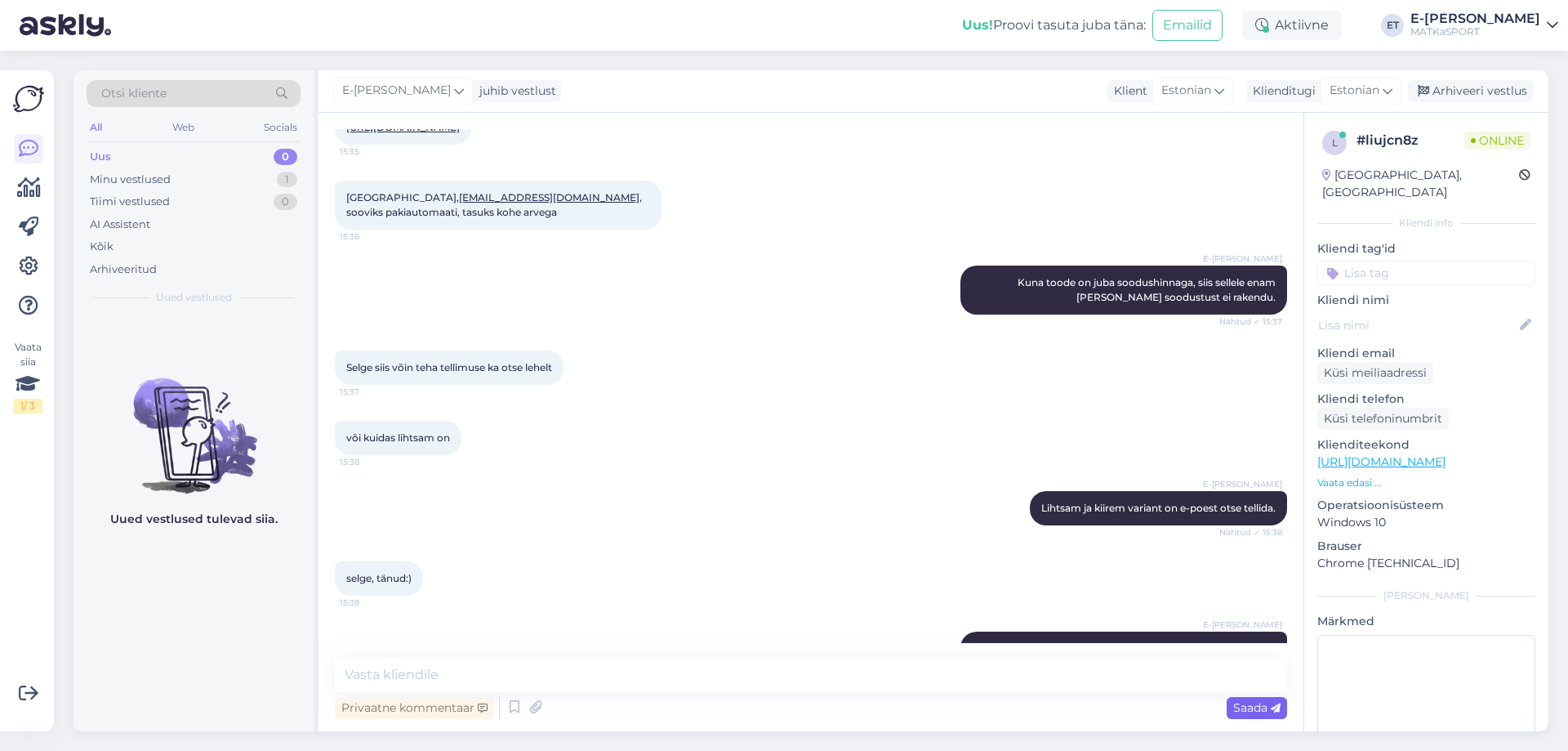
scroll to position [703, 0]
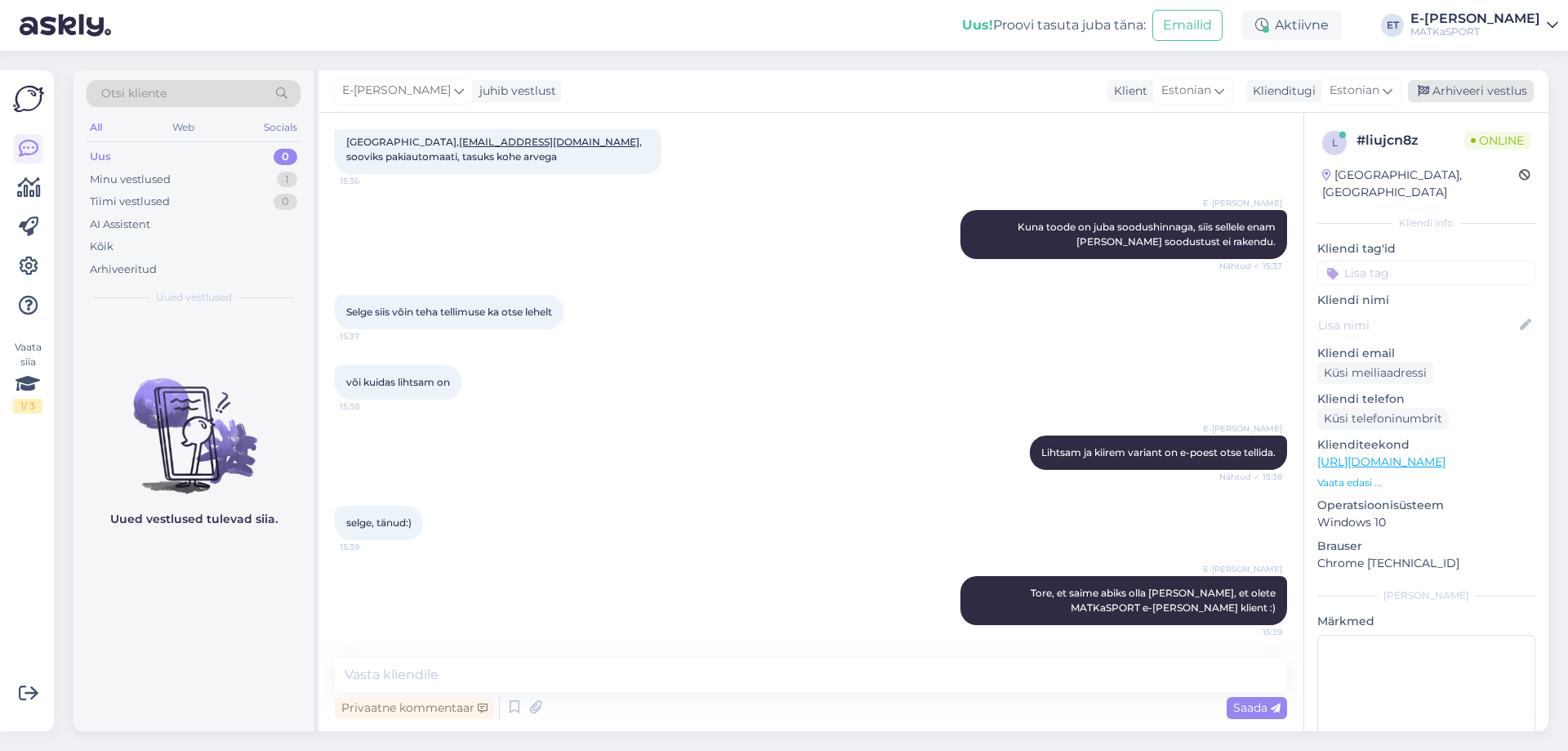
click at [1495, 93] on div "Arhiveeri vestlus" at bounding box center [1470, 91] width 126 height 22
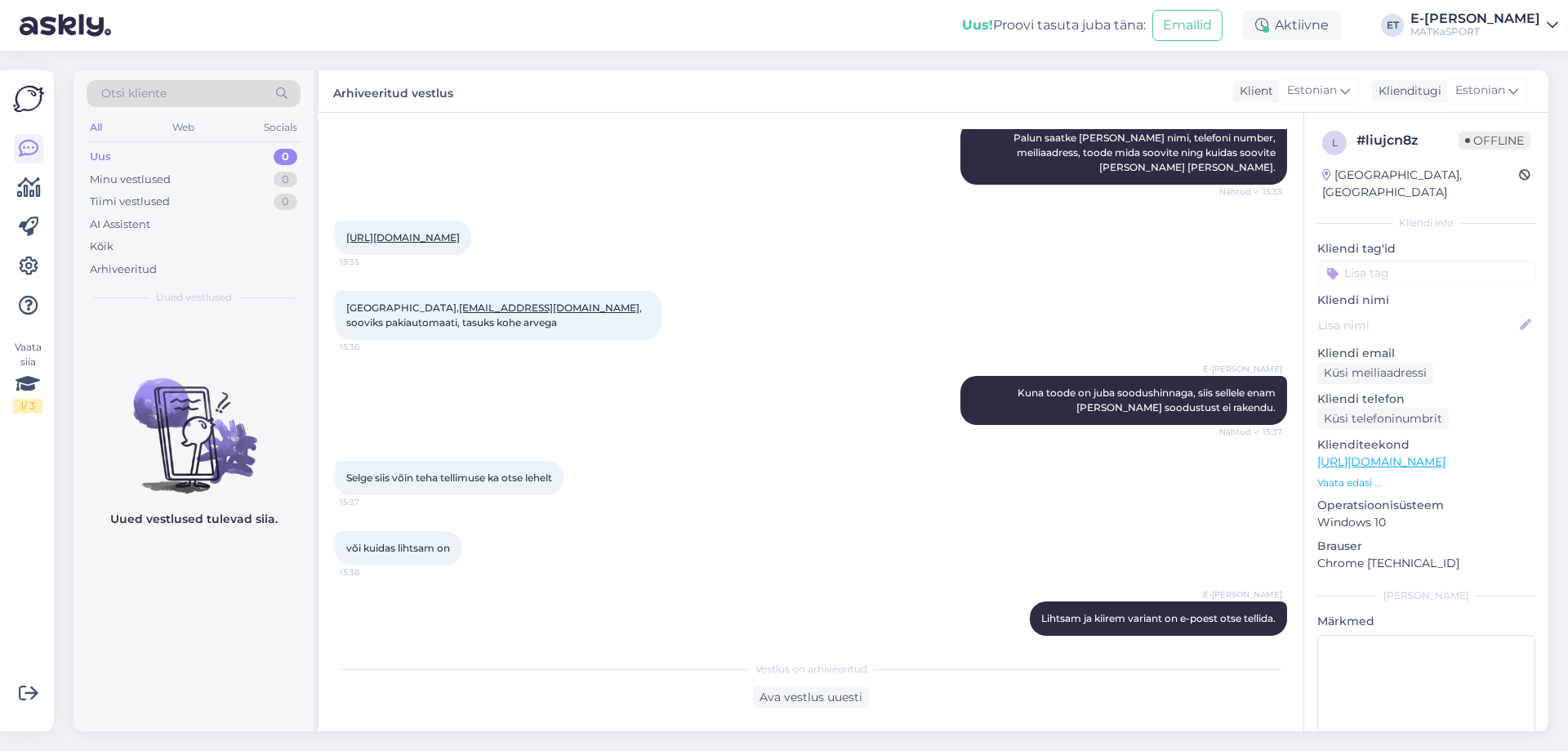
scroll to position [708, 0]
